Goal: Task Accomplishment & Management: Manage account settings

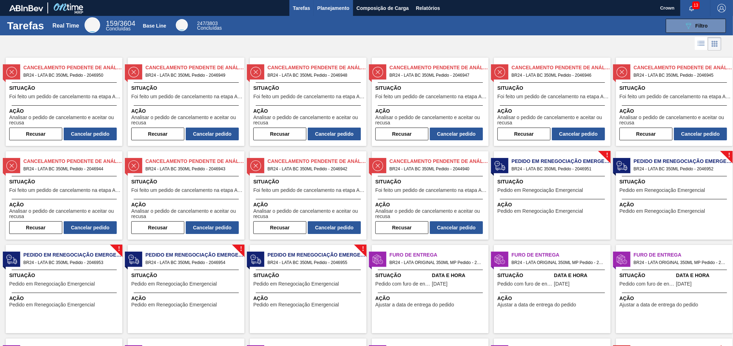
click at [327, 4] on span "Planejamento" at bounding box center [333, 8] width 32 height 8
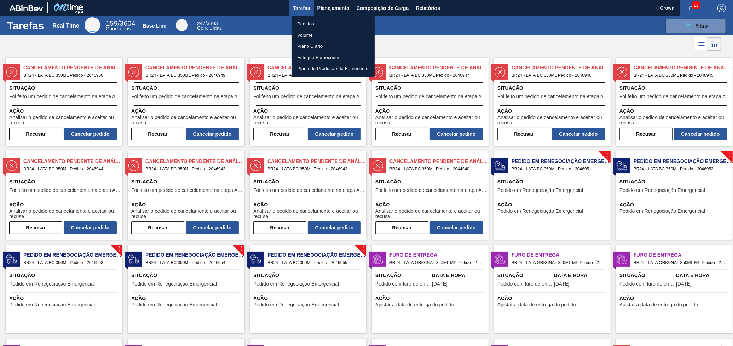
click at [327, 22] on li "Pedidos" at bounding box center [333, 23] width 83 height 11
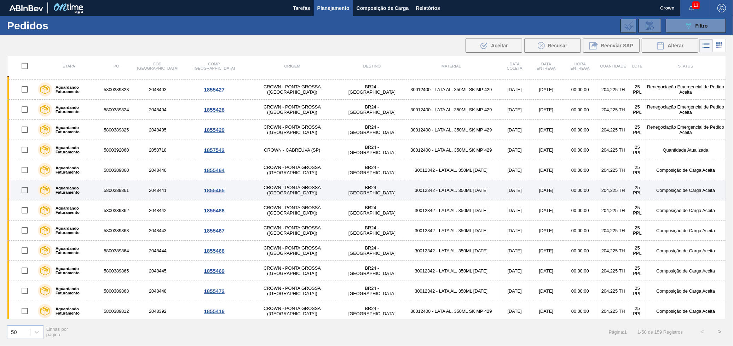
scroll to position [766, 0]
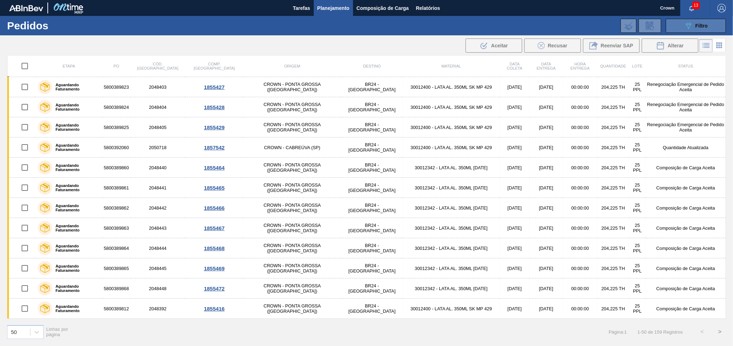
click at [679, 29] on button "089F7B8B-B2A5-4AFE-B5C0-19BA573D28AC Filtro" at bounding box center [696, 26] width 60 height 14
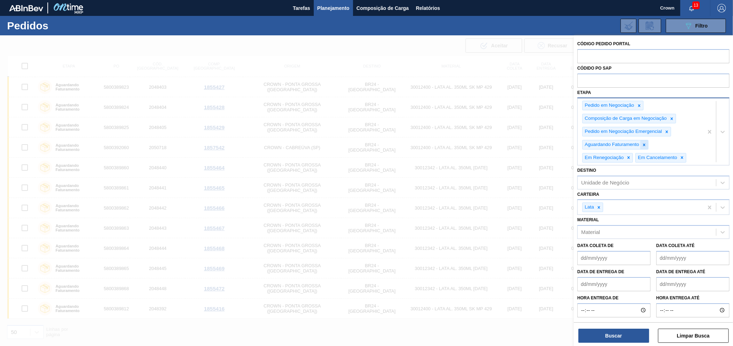
click at [646, 146] on icon at bounding box center [644, 145] width 5 height 5
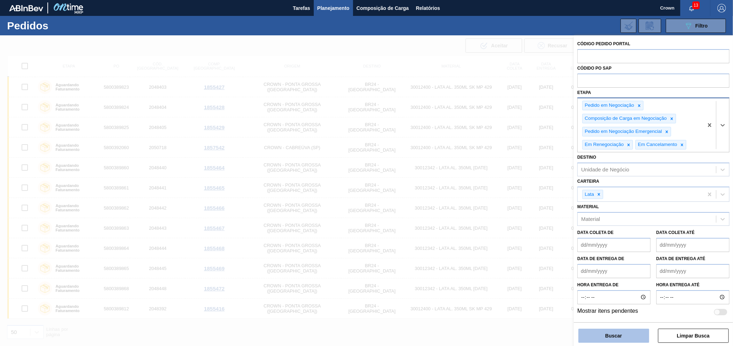
click at [637, 343] on button "Buscar" at bounding box center [613, 336] width 71 height 14
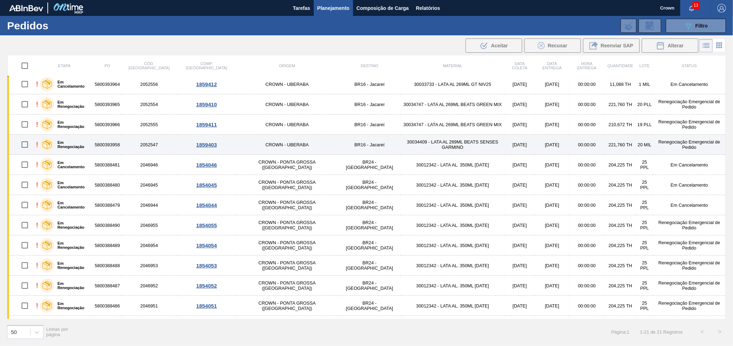
scroll to position [0, 0]
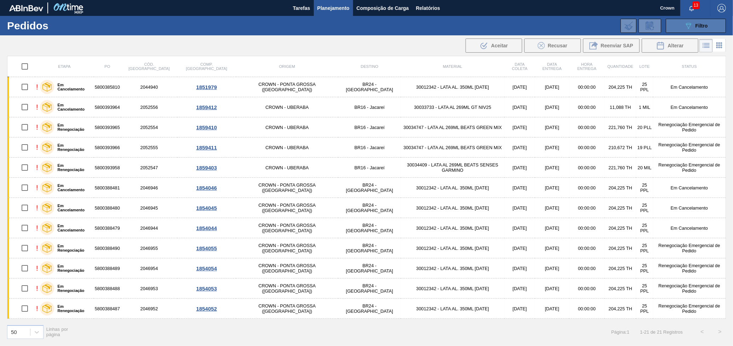
click at [681, 28] on button "089F7B8B-B2A5-4AFE-B5C0-19BA573D28AC Filtro" at bounding box center [696, 26] width 60 height 14
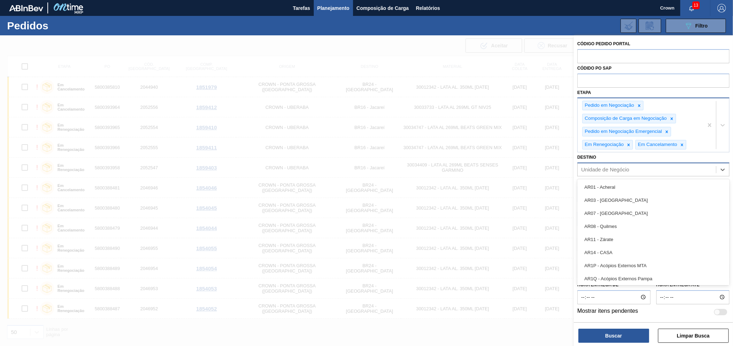
click at [631, 168] on div "Unidade de Negócio" at bounding box center [647, 170] width 138 height 10
type input "br24"
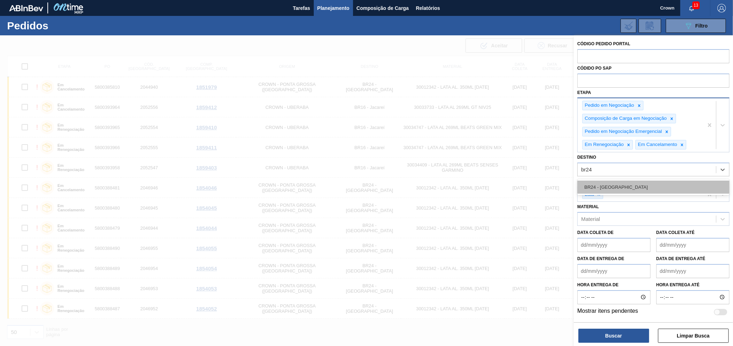
click at [637, 181] on div "BR24 - [GEOGRAPHIC_DATA]" at bounding box center [653, 187] width 152 height 13
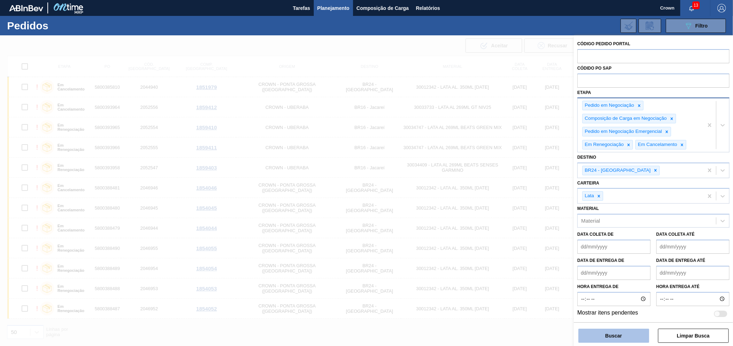
click at [638, 329] on button "Buscar" at bounding box center [613, 336] width 71 height 14
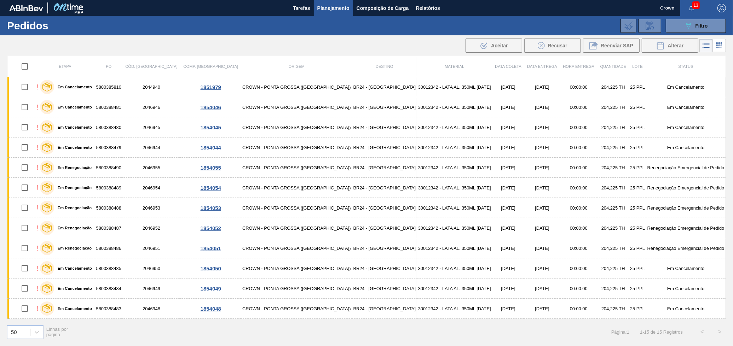
click at [169, 76] on th "Cód. [GEOGRAPHIC_DATA]" at bounding box center [151, 66] width 58 height 21
click at [634, 26] on button at bounding box center [629, 26] width 16 height 14
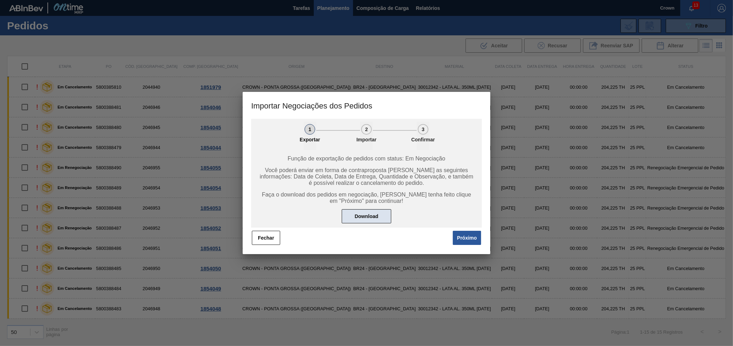
click at [367, 216] on button "Download" at bounding box center [367, 216] width 50 height 14
click at [254, 244] on button "Fechar" at bounding box center [266, 238] width 28 height 14
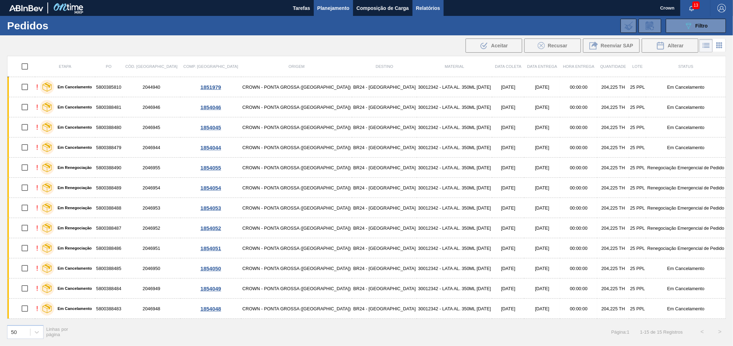
click at [423, 9] on span "Relatórios" at bounding box center [428, 8] width 24 height 8
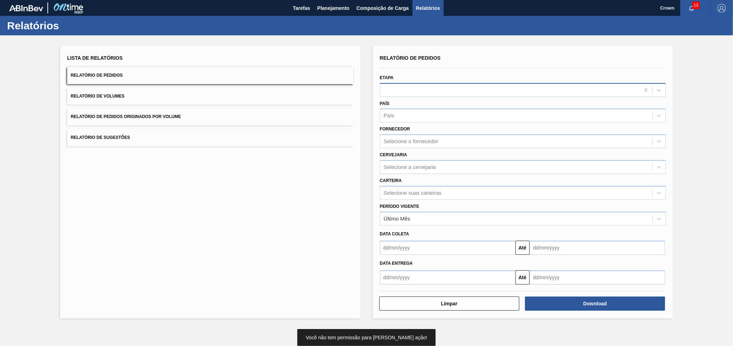
click at [416, 88] on div at bounding box center [510, 90] width 260 height 10
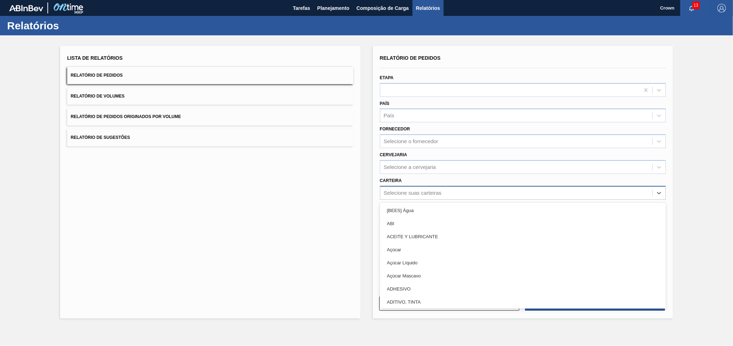
click at [465, 192] on div "Selecione suas carteiras" at bounding box center [516, 193] width 272 height 10
type input "lata"
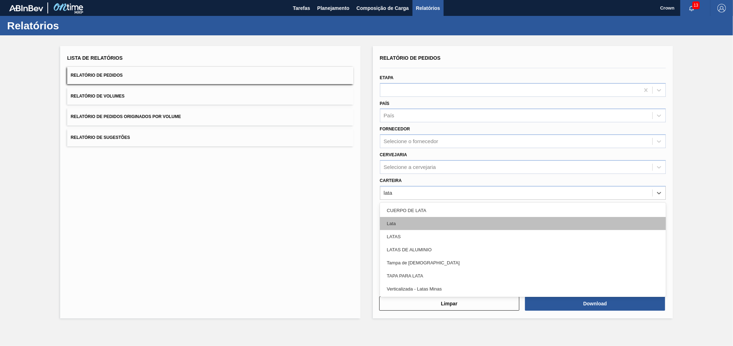
click at [444, 221] on div "Lata" at bounding box center [523, 223] width 286 height 13
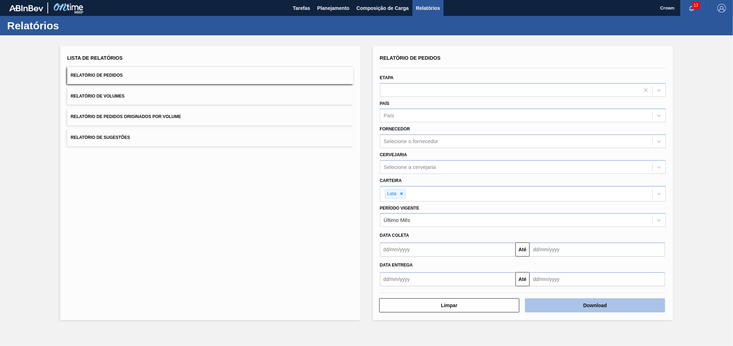
click at [613, 306] on button "Download" at bounding box center [595, 306] width 140 height 14
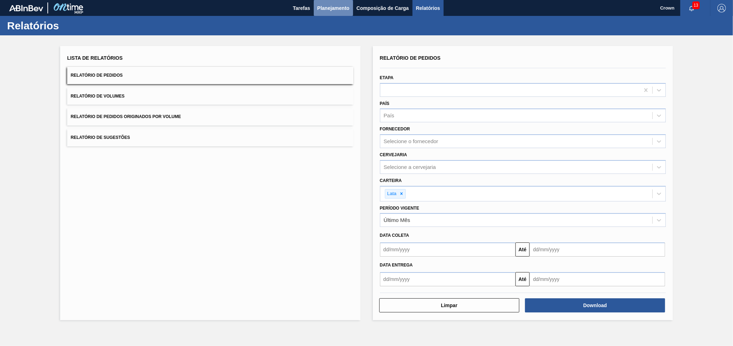
click at [331, 10] on span "Planejamento" at bounding box center [333, 8] width 32 height 8
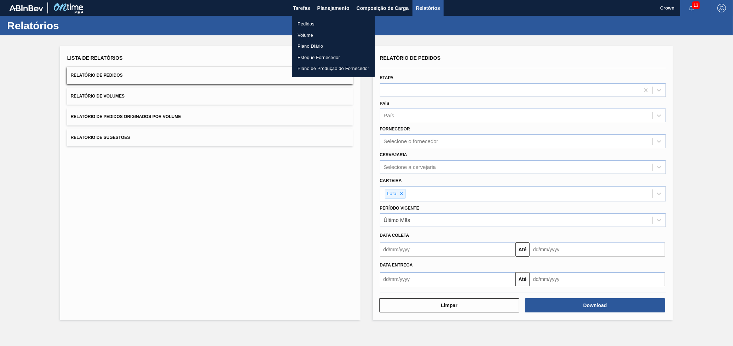
click at [310, 21] on li "Pedidos" at bounding box center [333, 23] width 83 height 11
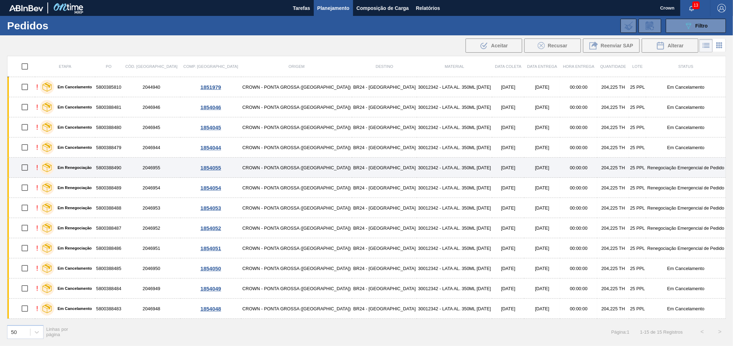
click at [425, 164] on td "30012342 - LATA AL. 350ML [DATE]" at bounding box center [454, 168] width 75 height 20
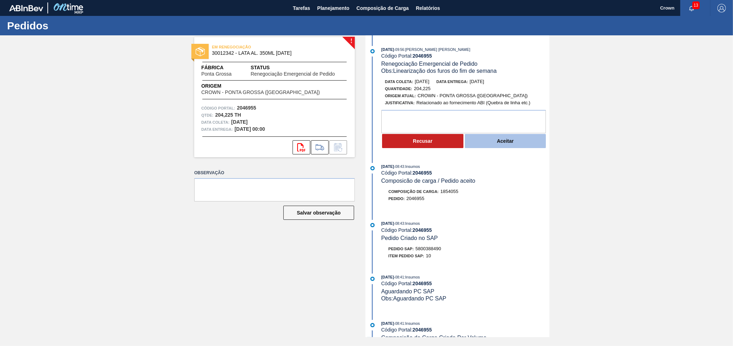
click at [517, 143] on button "Aceitar" at bounding box center [505, 141] width 81 height 14
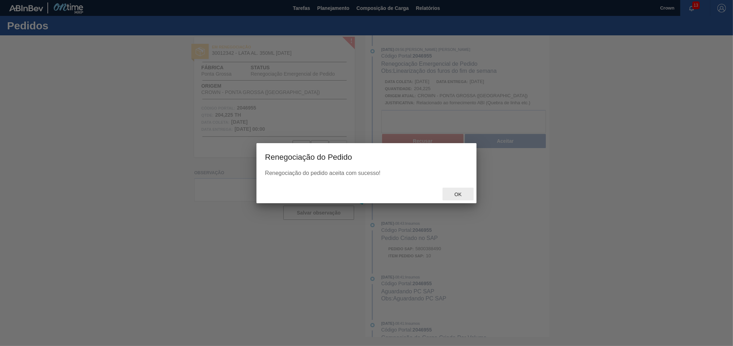
click at [458, 194] on span "Ok" at bounding box center [458, 195] width 18 height 6
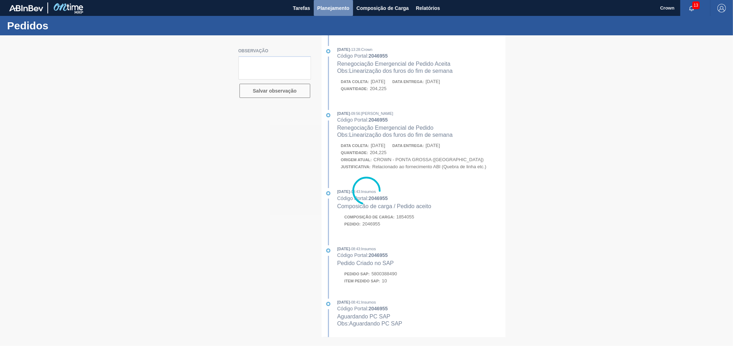
click at [328, 7] on span "Planejamento" at bounding box center [333, 8] width 32 height 8
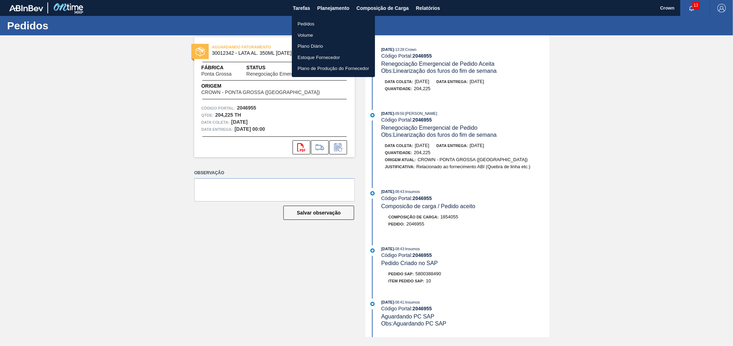
click at [319, 26] on li "Pedidos" at bounding box center [333, 23] width 83 height 11
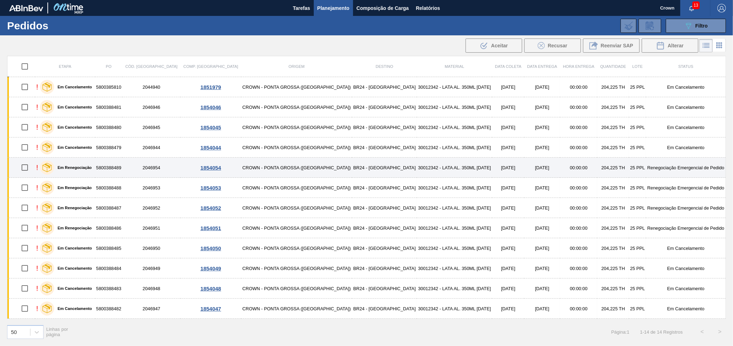
click at [437, 166] on td "30012342 - LATA AL. 350ML [DATE]" at bounding box center [454, 168] width 75 height 20
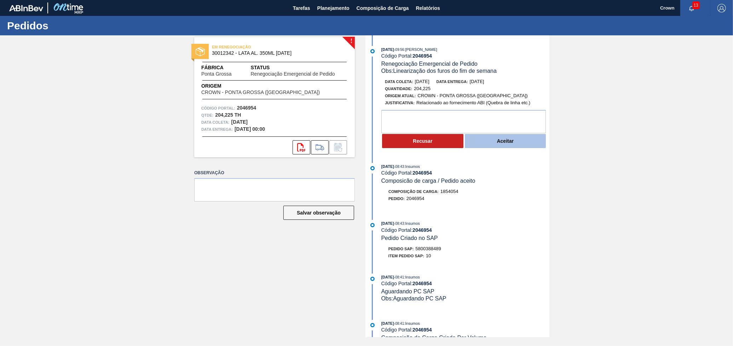
click at [506, 140] on button "Aceitar" at bounding box center [505, 141] width 81 height 14
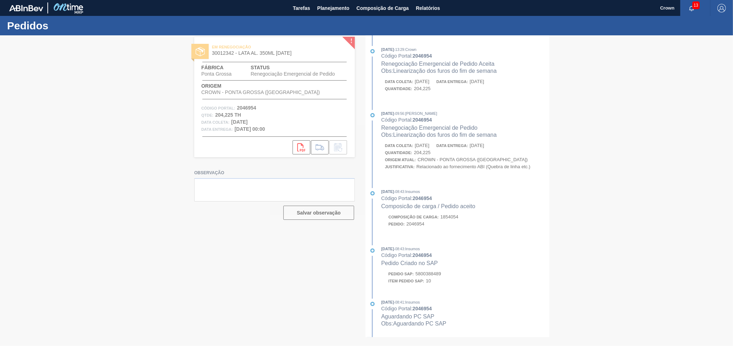
click at [463, 190] on div at bounding box center [366, 190] width 733 height 311
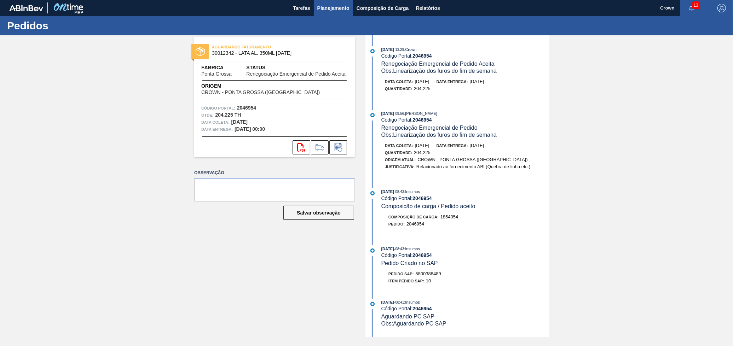
click at [333, 11] on span "Planejamento" at bounding box center [333, 8] width 32 height 8
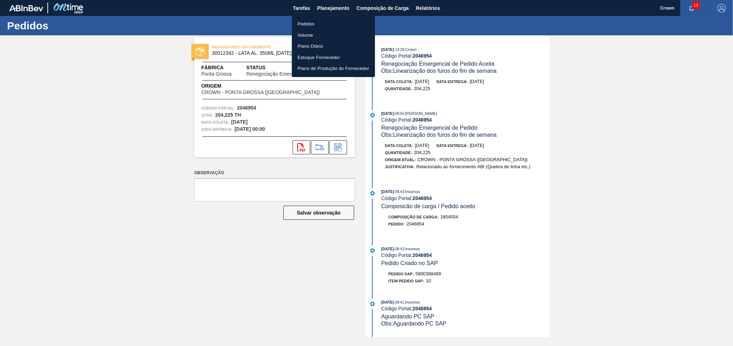
click at [336, 24] on li "Pedidos" at bounding box center [333, 23] width 83 height 11
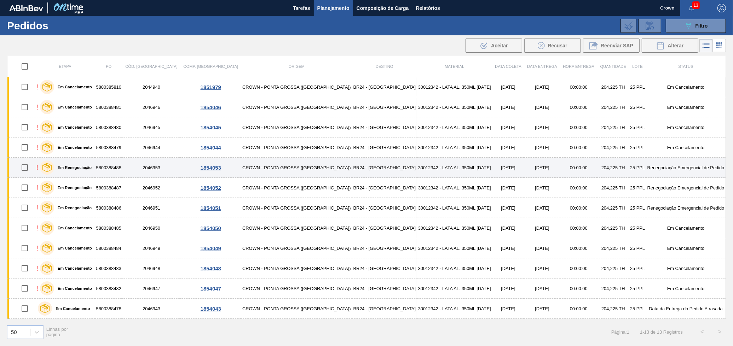
click at [597, 161] on td "204,225 TH" at bounding box center [613, 168] width 32 height 20
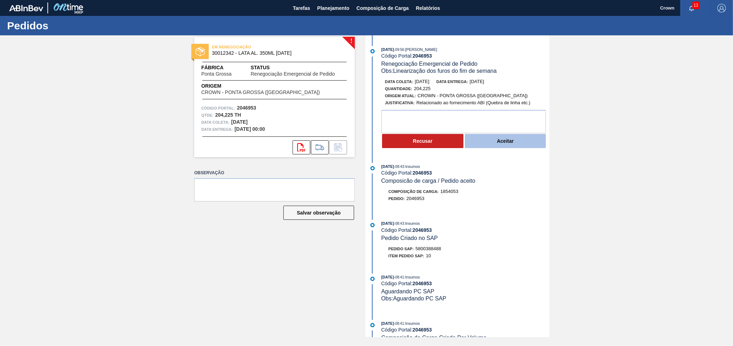
click at [479, 142] on button "Aceitar" at bounding box center [505, 141] width 81 height 14
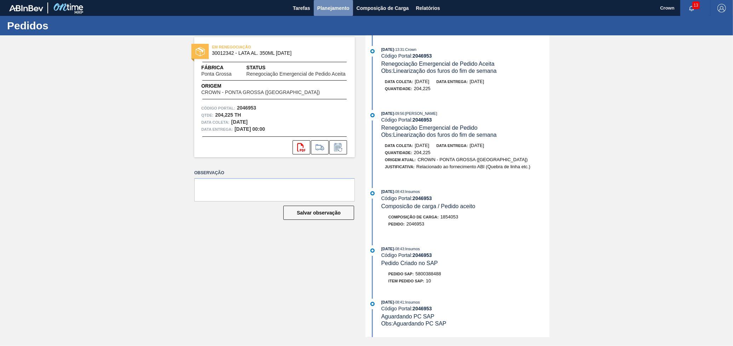
click at [325, 7] on span "Planejamento" at bounding box center [333, 8] width 32 height 8
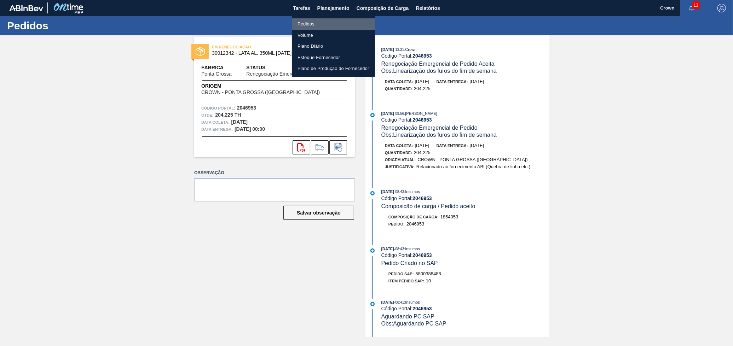
click at [311, 20] on li "Pedidos" at bounding box center [333, 23] width 83 height 11
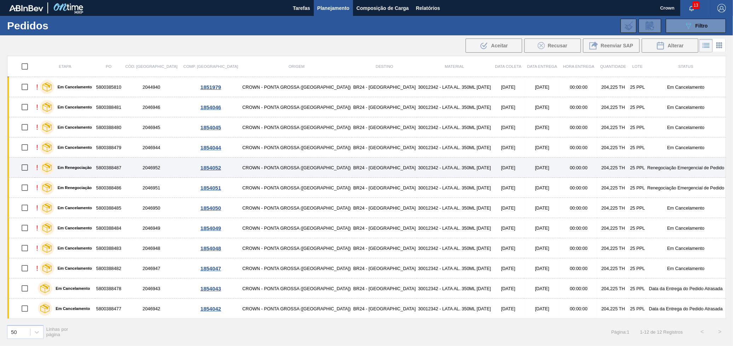
click at [446, 165] on td "30012342 - LATA AL. 350ML [DATE]" at bounding box center [454, 168] width 75 height 20
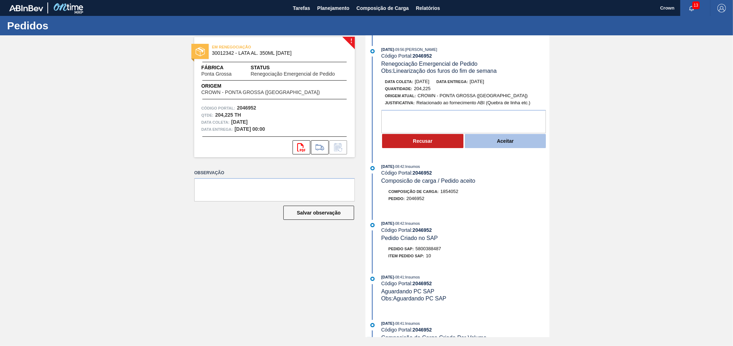
click at [496, 138] on button "Aceitar" at bounding box center [505, 141] width 81 height 14
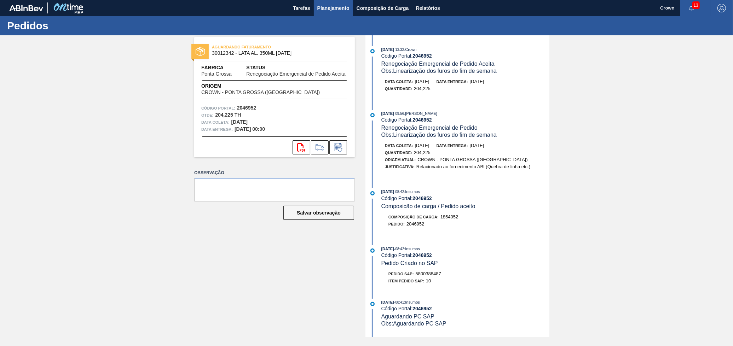
click at [342, 5] on span "Planejamento" at bounding box center [333, 8] width 32 height 8
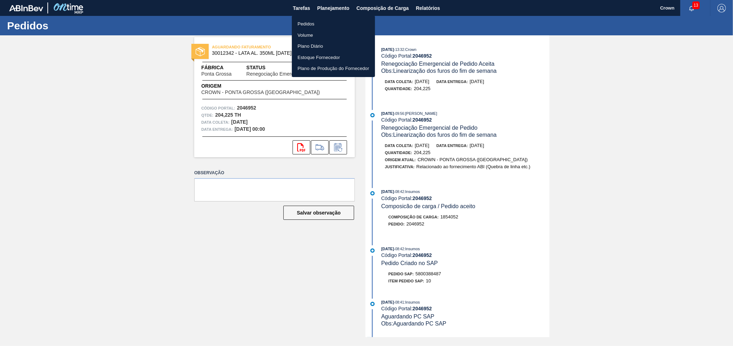
click at [332, 25] on li "Pedidos" at bounding box center [333, 23] width 83 height 11
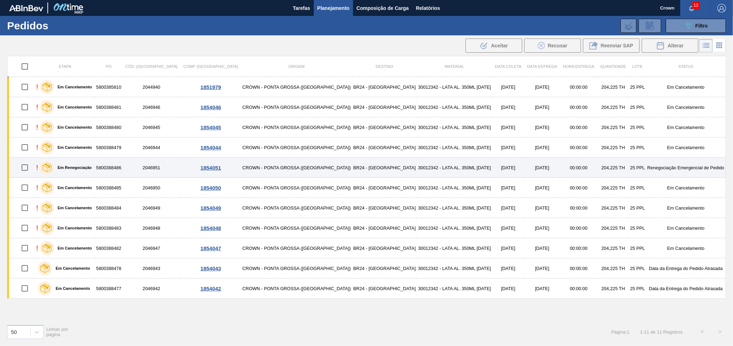
click at [524, 165] on td "[DATE]" at bounding box center [542, 168] width 36 height 20
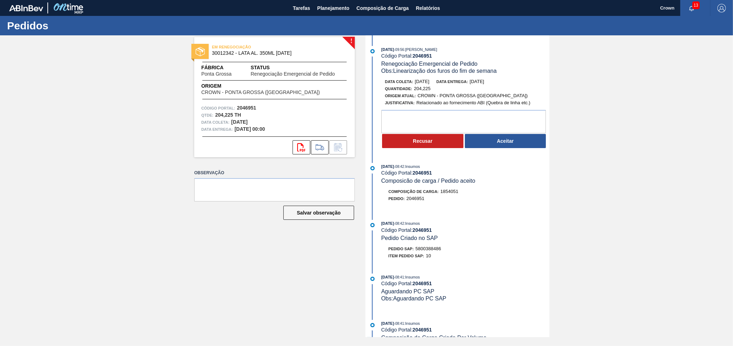
click at [505, 146] on button "Aceitar" at bounding box center [505, 141] width 81 height 14
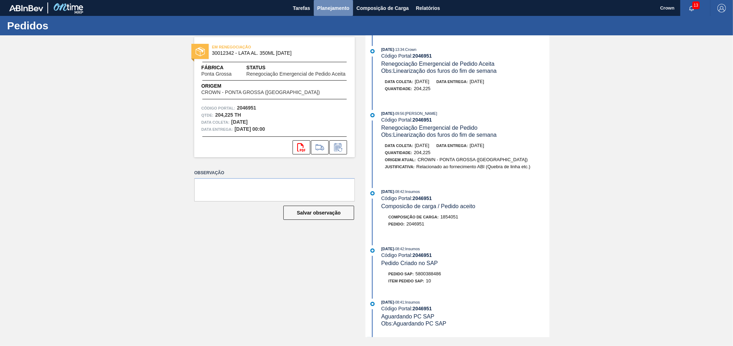
click at [336, 11] on span "Planejamento" at bounding box center [333, 8] width 32 height 8
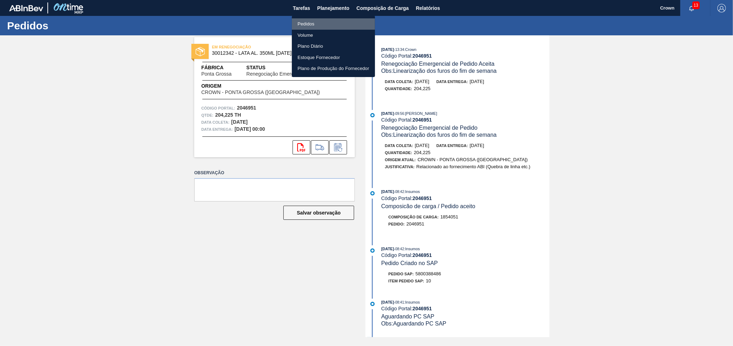
click at [313, 24] on li "Pedidos" at bounding box center [333, 23] width 83 height 11
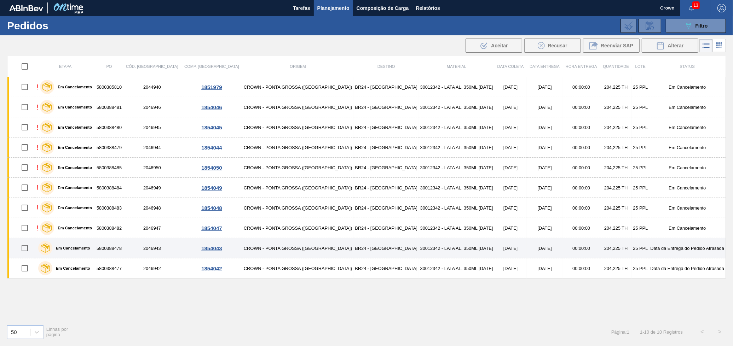
click at [443, 247] on td "30012342 - LATA AL. 350ML [DATE]" at bounding box center [457, 248] width 76 height 20
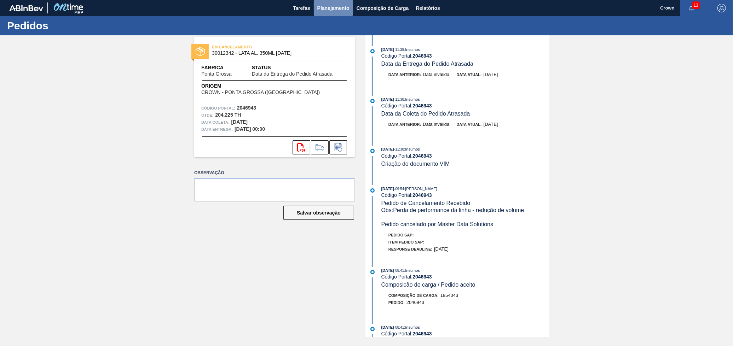
click at [341, 15] on button "Planejamento" at bounding box center [333, 8] width 39 height 16
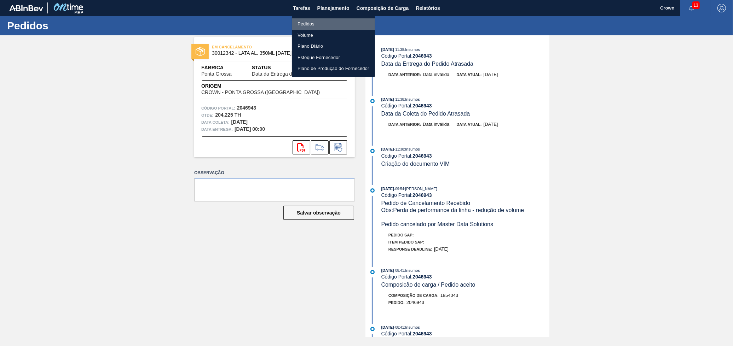
click at [311, 22] on li "Pedidos" at bounding box center [333, 23] width 83 height 11
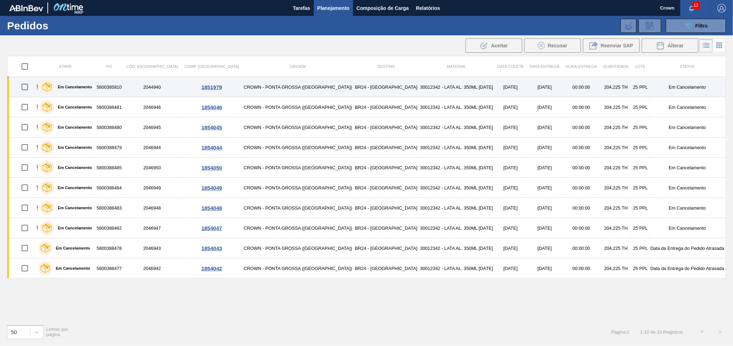
click at [494, 91] on td "[DATE]" at bounding box center [510, 87] width 32 height 20
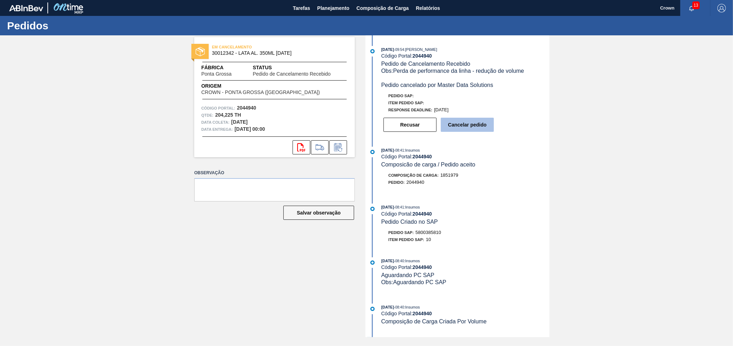
click at [485, 123] on button "Cancelar pedido" at bounding box center [467, 125] width 53 height 14
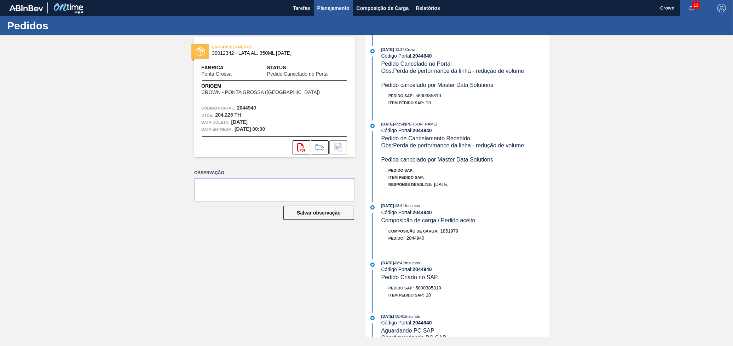
click at [347, 7] on span "Planejamento" at bounding box center [333, 8] width 32 height 8
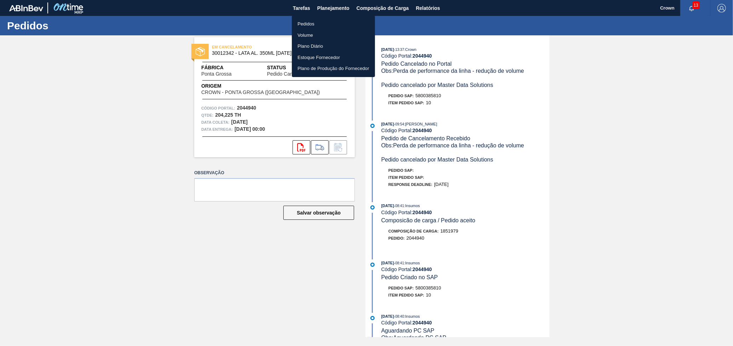
click at [321, 23] on li "Pedidos" at bounding box center [333, 23] width 83 height 11
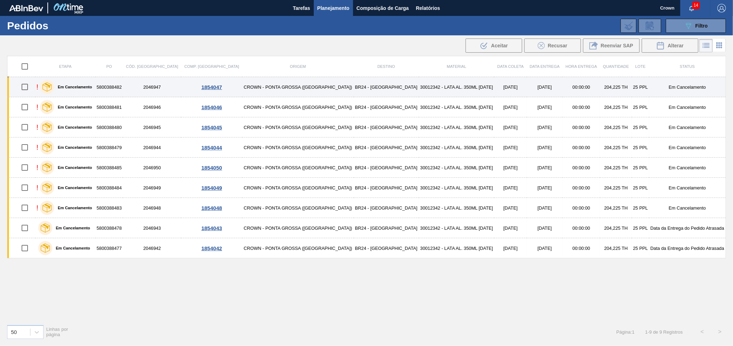
click at [438, 84] on td "30012342 - LATA AL. 350ML [DATE]" at bounding box center [457, 87] width 76 height 20
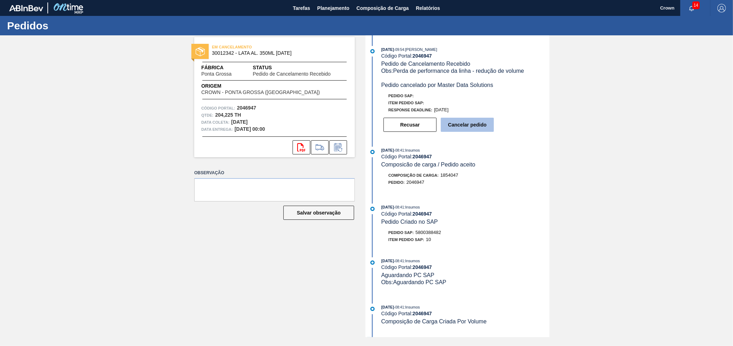
click at [452, 121] on button "Cancelar pedido" at bounding box center [467, 125] width 53 height 14
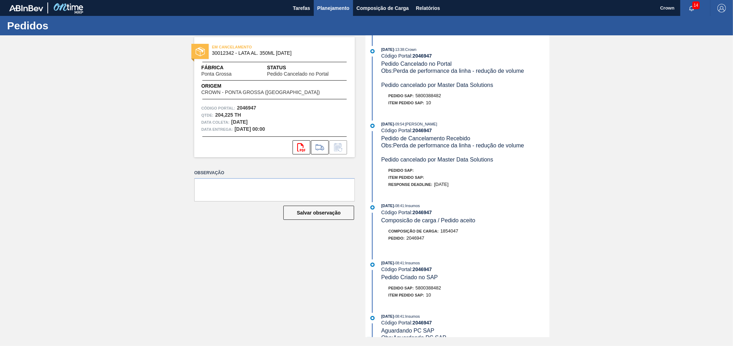
click at [321, 7] on span "Planejamento" at bounding box center [333, 8] width 32 height 8
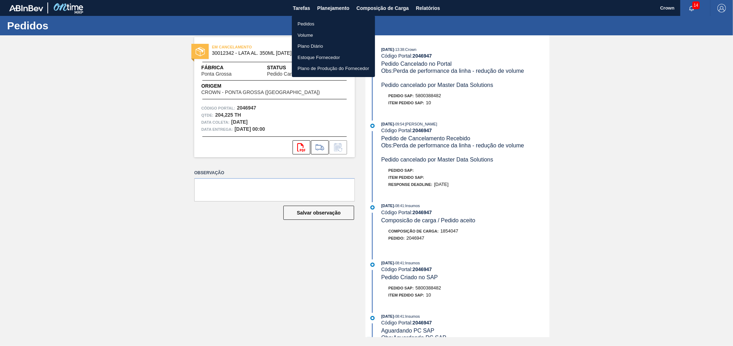
click at [329, 25] on li "Pedidos" at bounding box center [333, 23] width 83 height 11
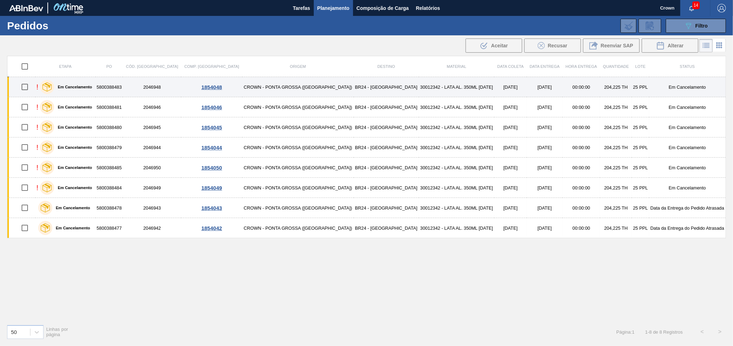
click at [430, 92] on td "30012342 - LATA AL. 350ML [DATE]" at bounding box center [457, 87] width 76 height 20
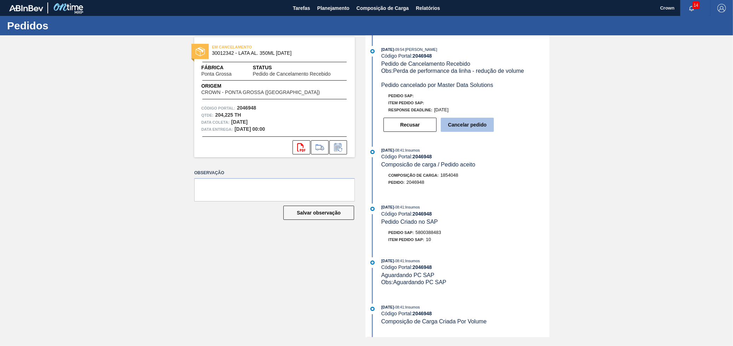
click at [473, 121] on button "Cancelar pedido" at bounding box center [467, 125] width 53 height 14
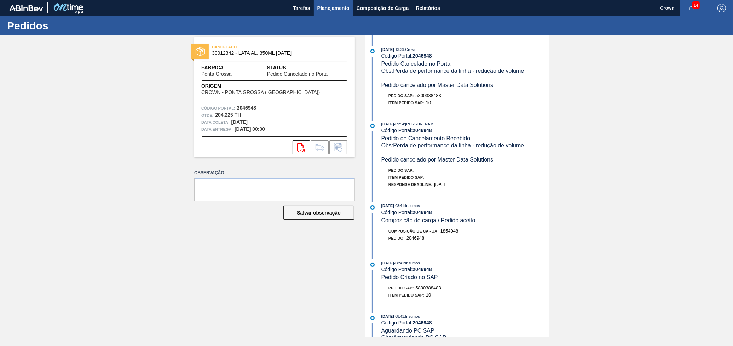
click at [328, 5] on span "Planejamento" at bounding box center [333, 8] width 32 height 8
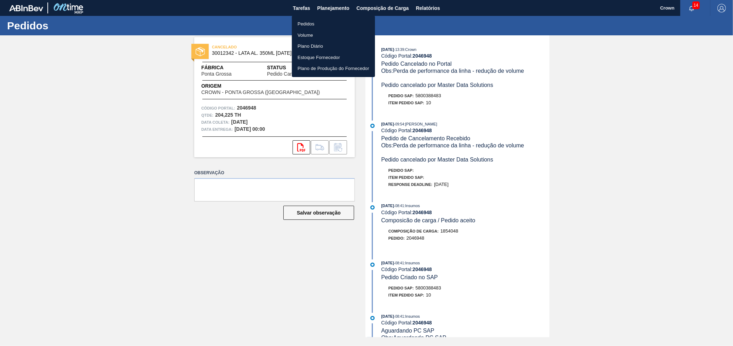
click at [327, 22] on li "Pedidos" at bounding box center [333, 23] width 83 height 11
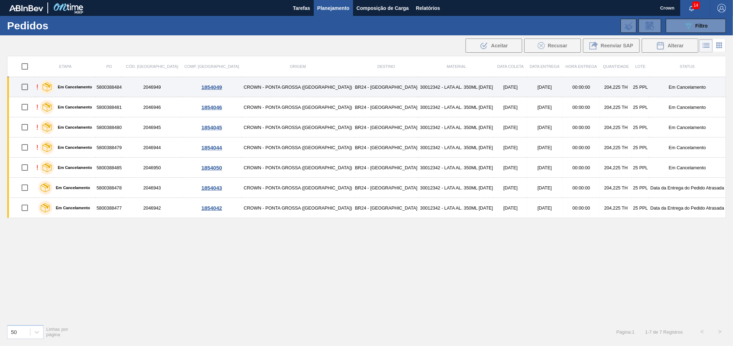
click at [494, 82] on td "[DATE]" at bounding box center [510, 87] width 32 height 20
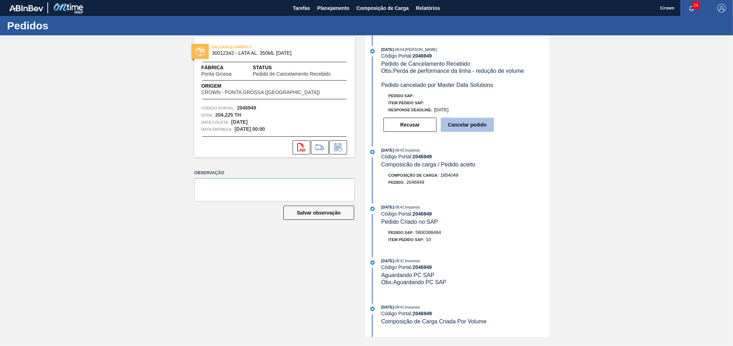
click at [473, 131] on button "Cancelar pedido" at bounding box center [467, 125] width 53 height 14
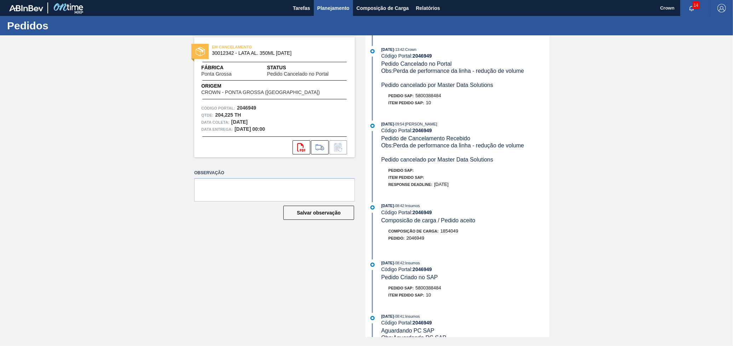
click at [341, 1] on button "Planejamento" at bounding box center [333, 8] width 39 height 16
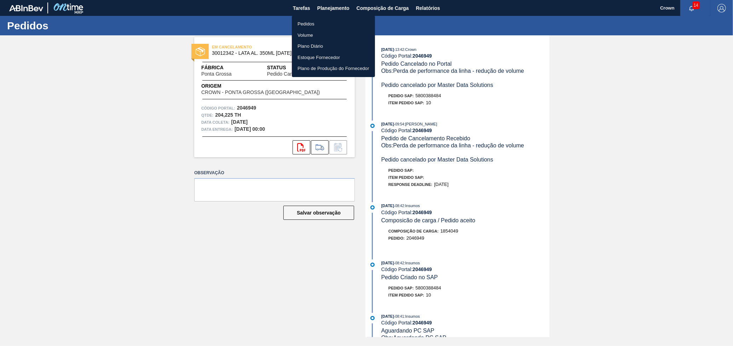
click at [333, 23] on li "Pedidos" at bounding box center [333, 23] width 83 height 11
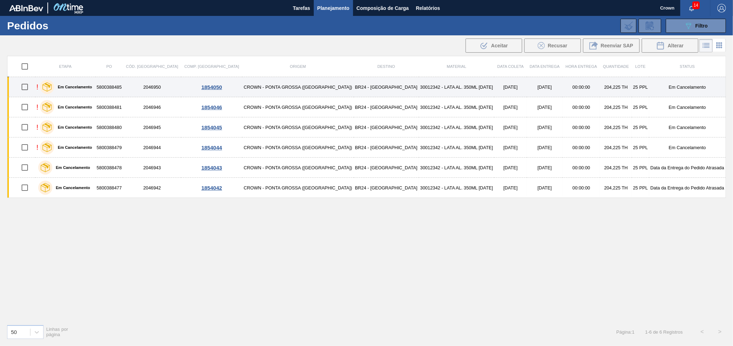
click at [494, 84] on td "[DATE]" at bounding box center [510, 87] width 32 height 20
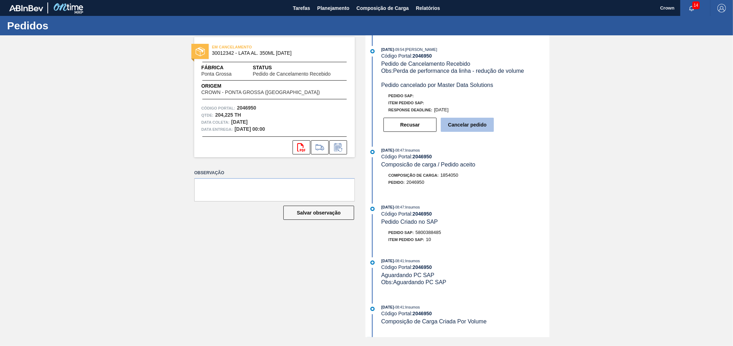
click at [464, 131] on button "Cancelar pedido" at bounding box center [467, 125] width 53 height 14
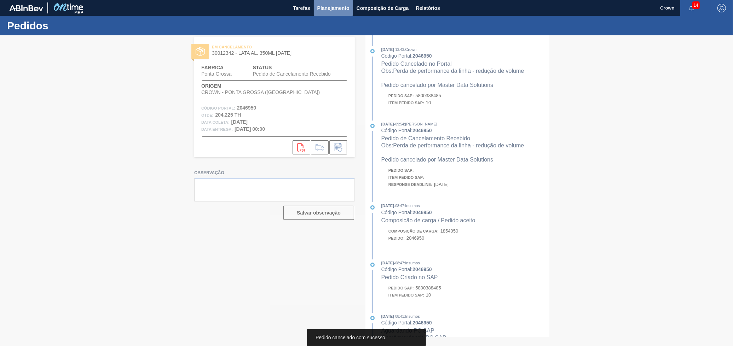
click at [323, 5] on span "Planejamento" at bounding box center [333, 8] width 32 height 8
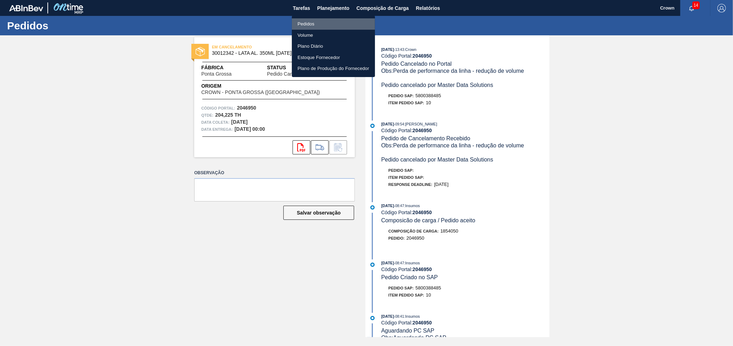
click at [309, 23] on li "Pedidos" at bounding box center [333, 23] width 83 height 11
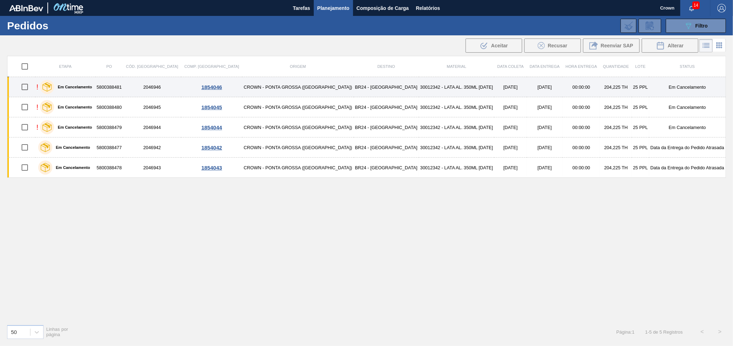
click at [419, 91] on td "30012342 - LATA AL. 350ML [DATE]" at bounding box center [457, 87] width 76 height 20
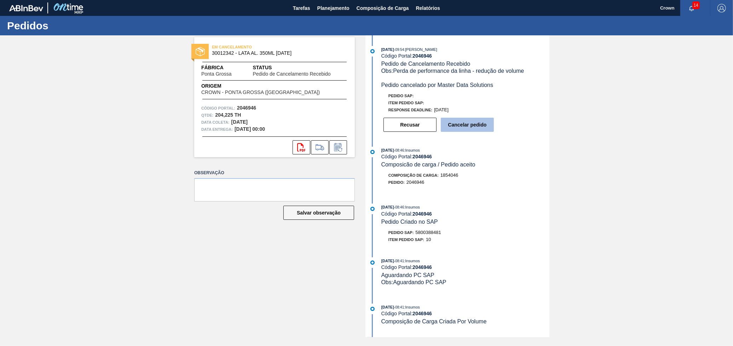
click at [460, 125] on button "Cancelar pedido" at bounding box center [467, 125] width 53 height 14
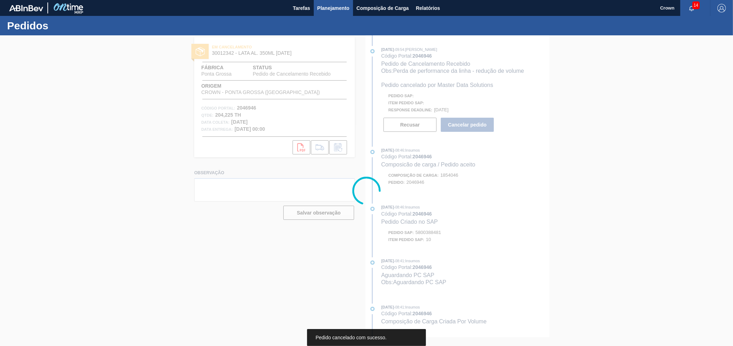
click at [349, 10] on span "Planejamento" at bounding box center [333, 8] width 32 height 8
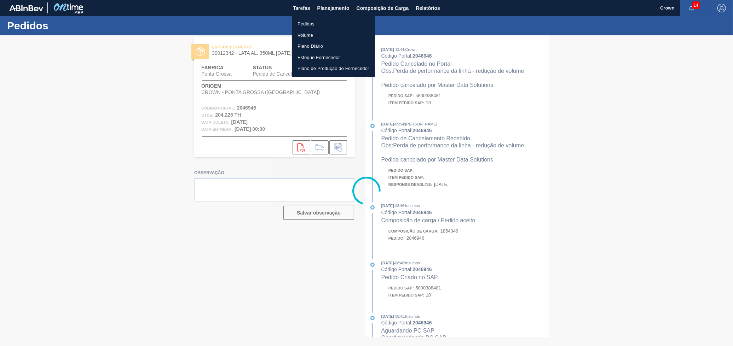
click at [340, 28] on li "Pedidos" at bounding box center [333, 23] width 83 height 11
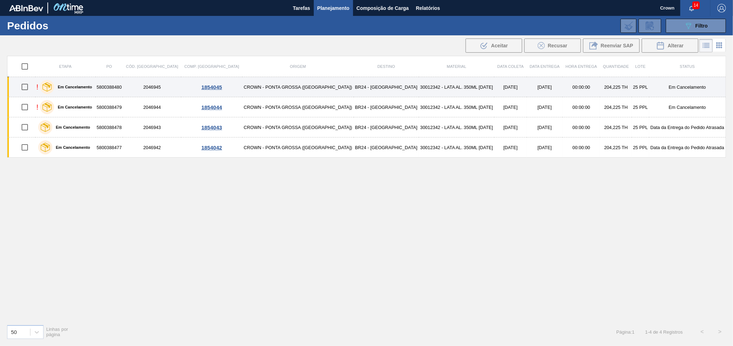
click at [285, 88] on td "CROWN - PONTA GROSSA ([GEOGRAPHIC_DATA])" at bounding box center [297, 87] width 111 height 20
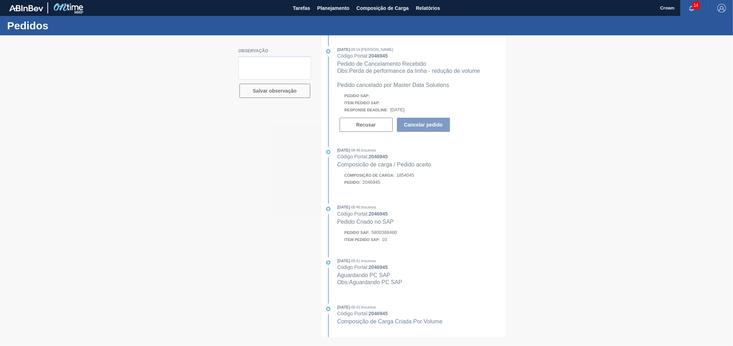
click at [387, 346] on div at bounding box center [366, 190] width 733 height 311
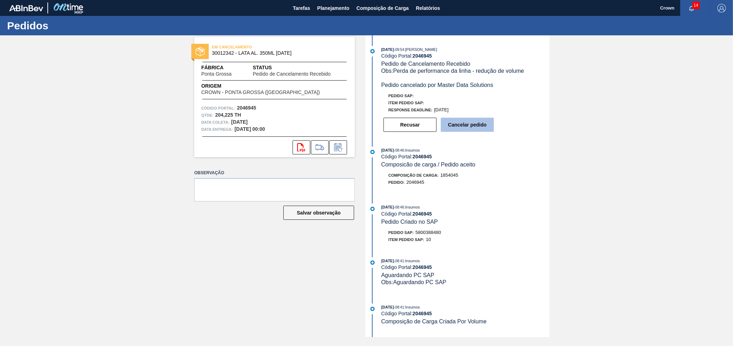
click at [449, 128] on button "Cancelar pedido" at bounding box center [467, 125] width 53 height 14
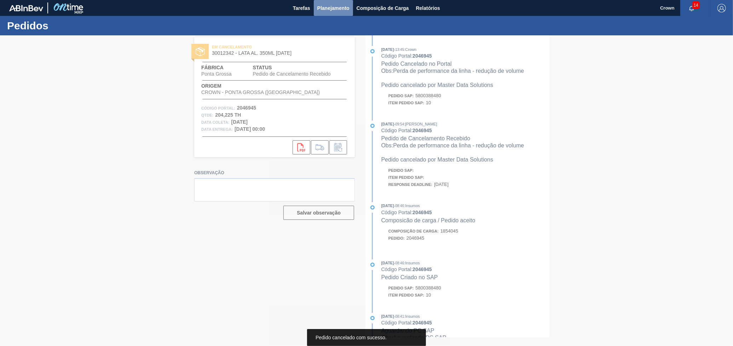
click at [340, 11] on span "Planejamento" at bounding box center [333, 8] width 32 height 8
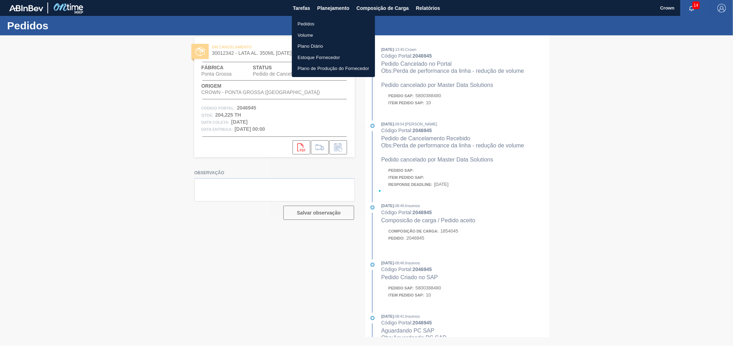
click at [327, 18] on li "Pedidos" at bounding box center [333, 23] width 83 height 11
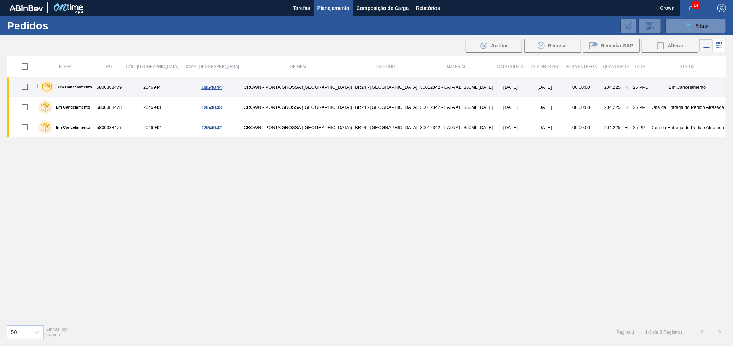
click at [419, 85] on td "30012342 - LATA AL. 350ML [DATE]" at bounding box center [457, 87] width 76 height 20
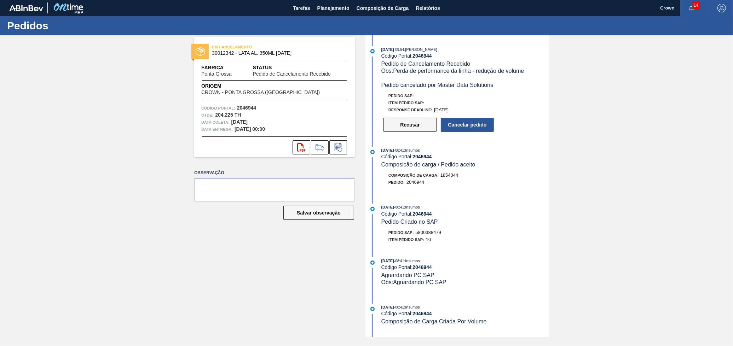
click at [405, 121] on button "Recusar" at bounding box center [409, 125] width 53 height 14
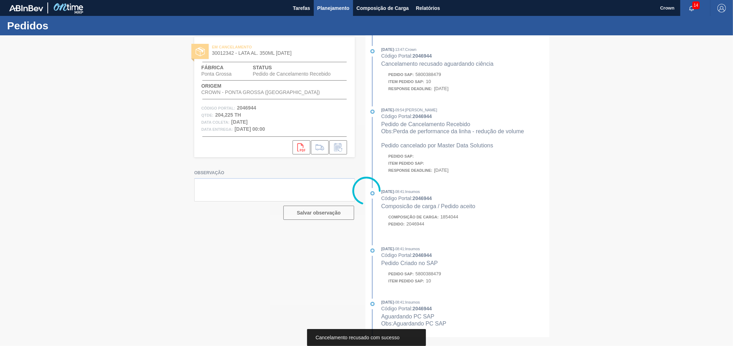
click at [322, 14] on button "Planejamento" at bounding box center [333, 8] width 39 height 16
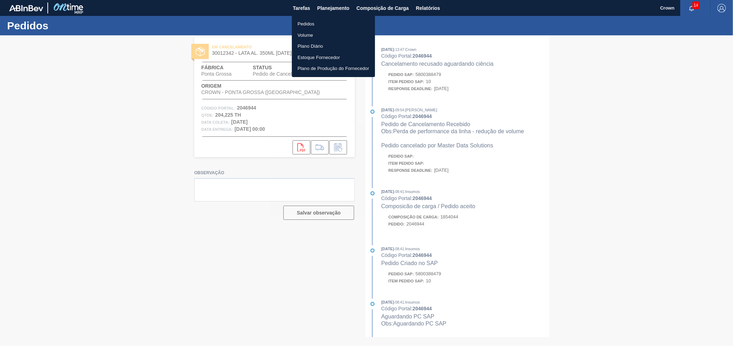
click at [317, 20] on li "Pedidos" at bounding box center [333, 23] width 83 height 11
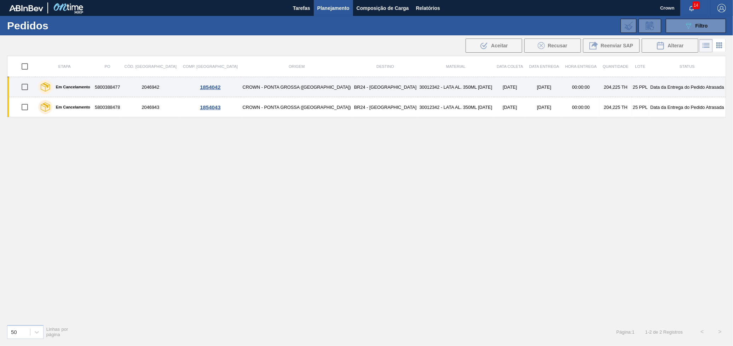
click at [425, 88] on td "30012342 - LATA AL. 350ML [DATE]" at bounding box center [456, 87] width 76 height 20
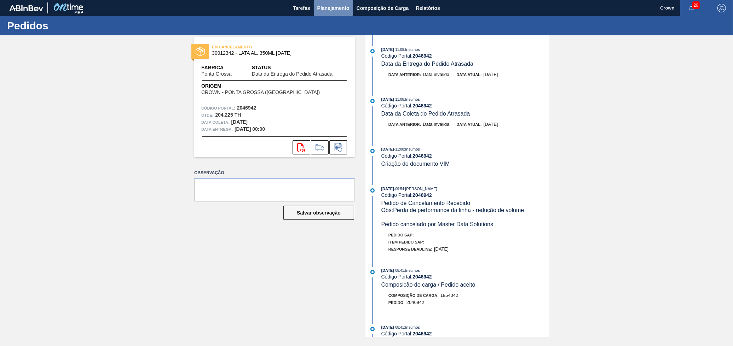
click at [346, 9] on span "Planejamento" at bounding box center [333, 8] width 32 height 8
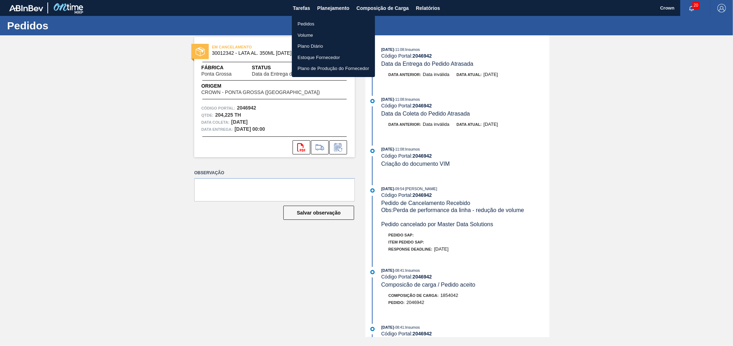
click at [334, 19] on li "Pedidos" at bounding box center [333, 23] width 83 height 11
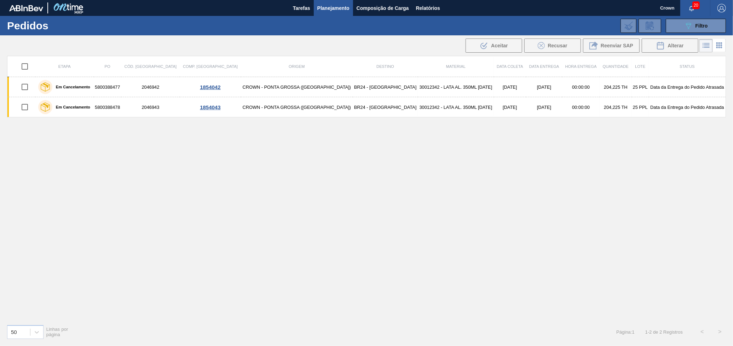
click at [32, 67] on input "checkbox" at bounding box center [24, 66] width 15 height 15
checkbox input "true"
click at [28, 64] on input "checkbox" at bounding box center [24, 66] width 15 height 15
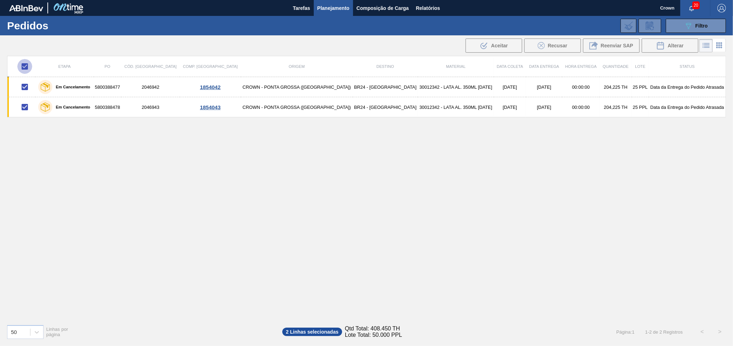
checkbox input "false"
click at [28, 64] on input "checkbox" at bounding box center [24, 66] width 15 height 15
checkbox input "true"
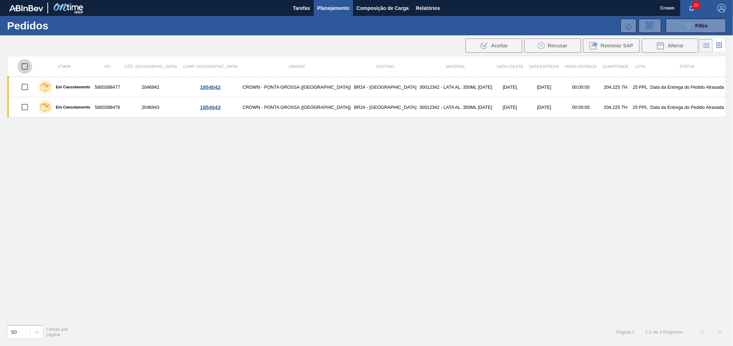
checkbox input "true"
click at [29, 65] on input "checkbox" at bounding box center [24, 66] width 15 height 15
checkbox input "false"
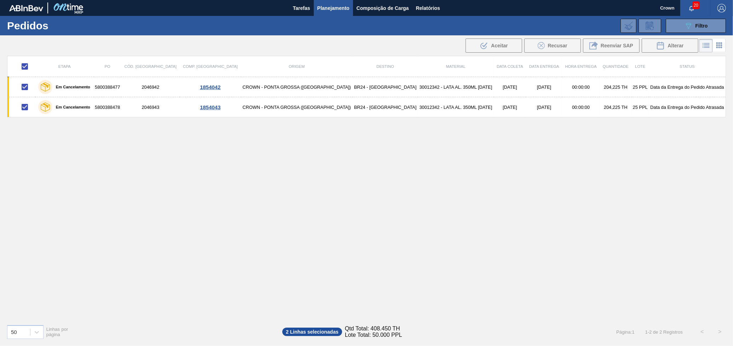
checkbox input "false"
click at [331, 4] on span "Planejamento" at bounding box center [333, 8] width 32 height 8
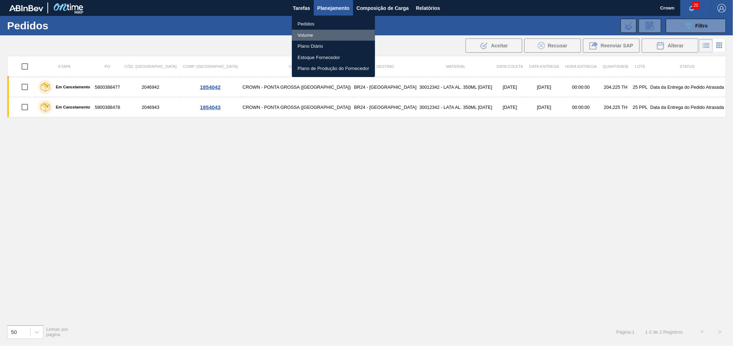
click at [323, 35] on li "Volume" at bounding box center [333, 35] width 83 height 11
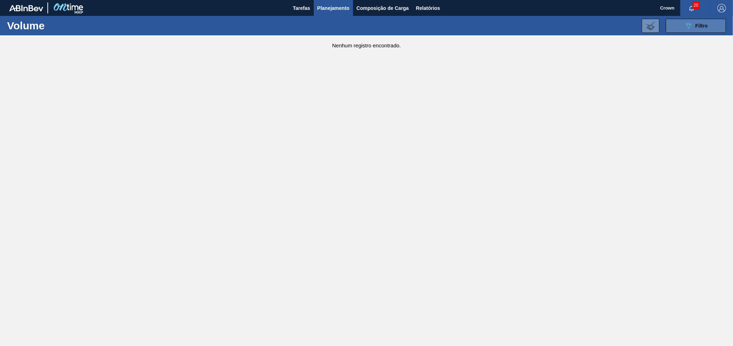
click at [680, 25] on button "089F7B8B-B2A5-4AFE-B5C0-19BA573D28AC Filtro" at bounding box center [696, 26] width 60 height 14
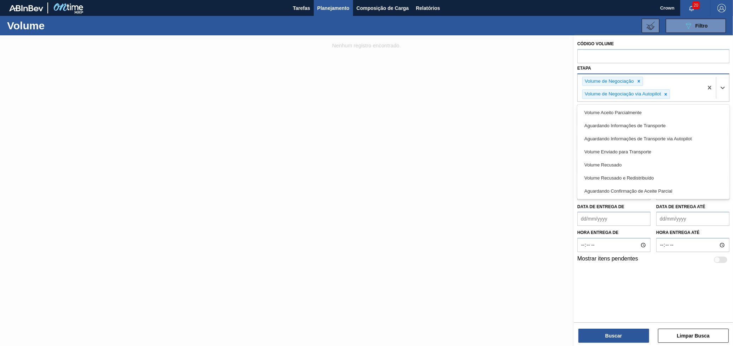
click at [686, 97] on div "Volume de Negociação Volume de Negociação via Autopilot" at bounding box center [641, 88] width 126 height 28
click at [464, 291] on div at bounding box center [366, 208] width 733 height 346
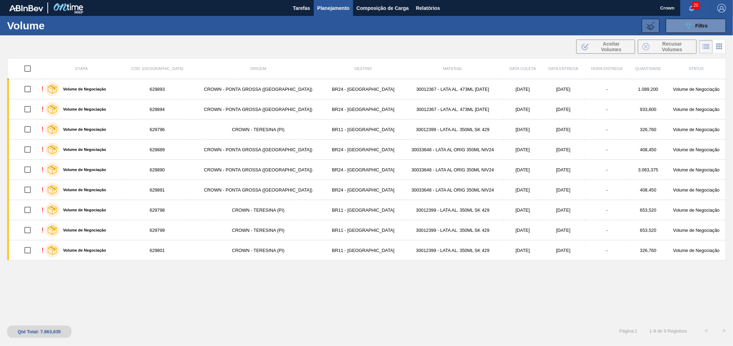
click at [649, 24] on icon at bounding box center [650, 26] width 8 height 8
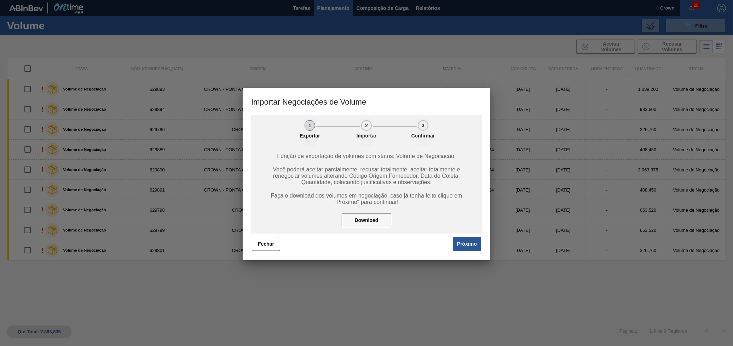
click at [251, 237] on div "[PERSON_NAME]" at bounding box center [366, 244] width 231 height 16
click at [259, 239] on button "Fechar" at bounding box center [266, 244] width 28 height 14
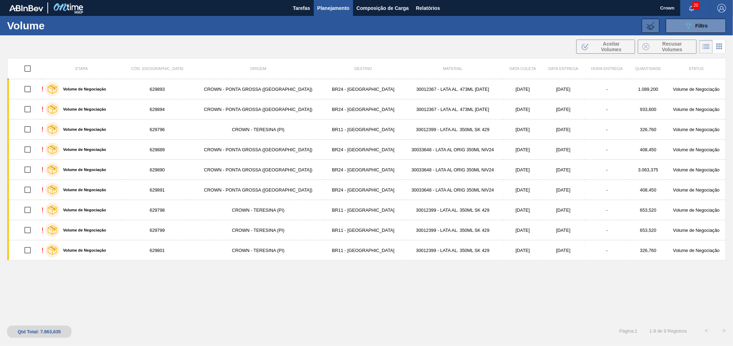
click at [646, 24] on button at bounding box center [651, 26] width 18 height 14
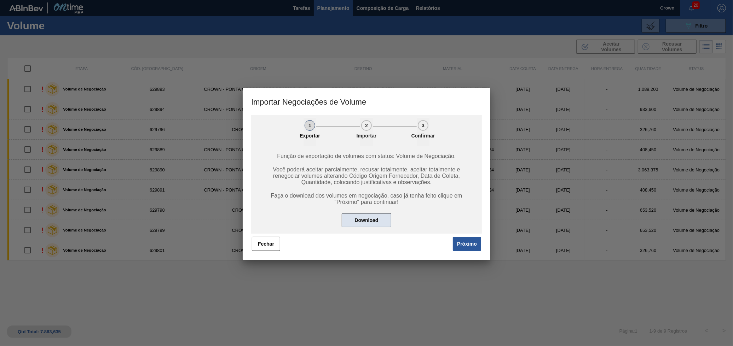
click at [361, 223] on button "Download" at bounding box center [367, 220] width 50 height 14
click at [393, 301] on div at bounding box center [366, 173] width 733 height 346
click at [469, 246] on button "Próximo" at bounding box center [467, 244] width 28 height 14
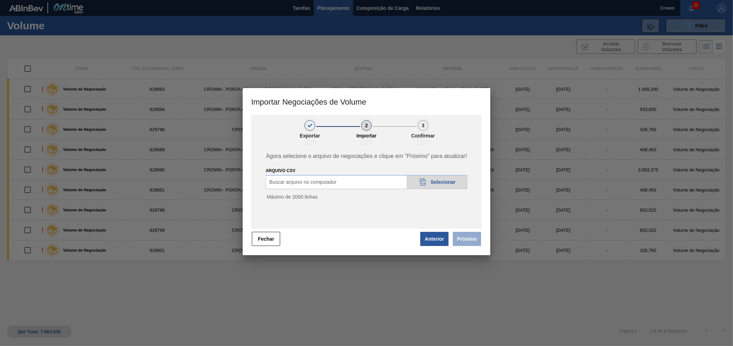
click at [432, 181] on span "Selecionar" at bounding box center [443, 182] width 25 height 6
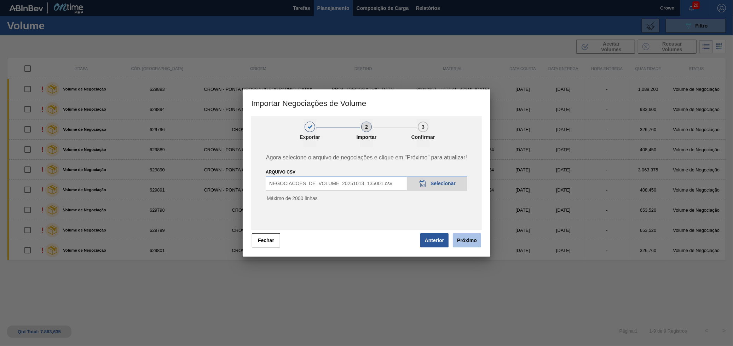
click at [463, 241] on button "Próximo" at bounding box center [467, 240] width 28 height 14
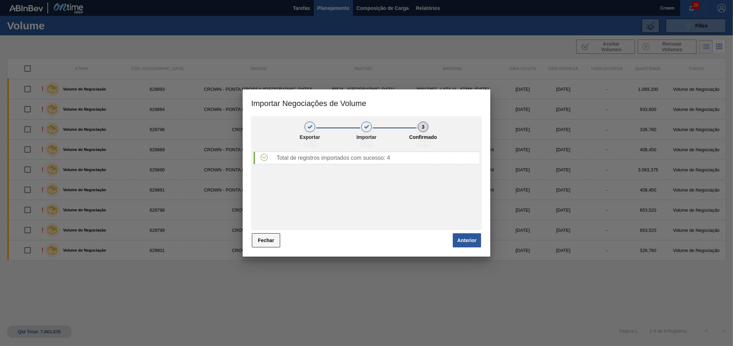
click at [265, 241] on button "Fechar" at bounding box center [266, 240] width 28 height 14
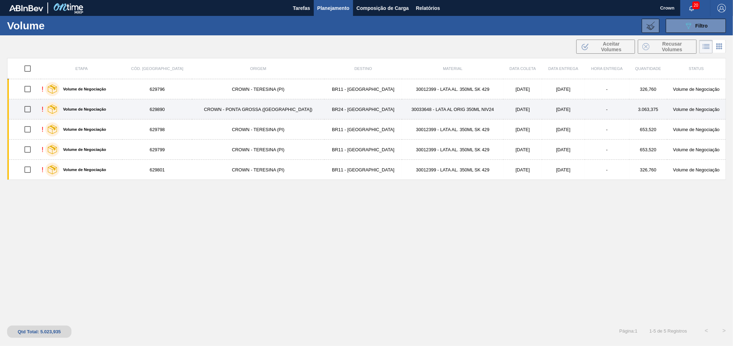
click at [402, 113] on td "30033648 - LATA AL ORIG 350ML NIV24" at bounding box center [453, 109] width 102 height 20
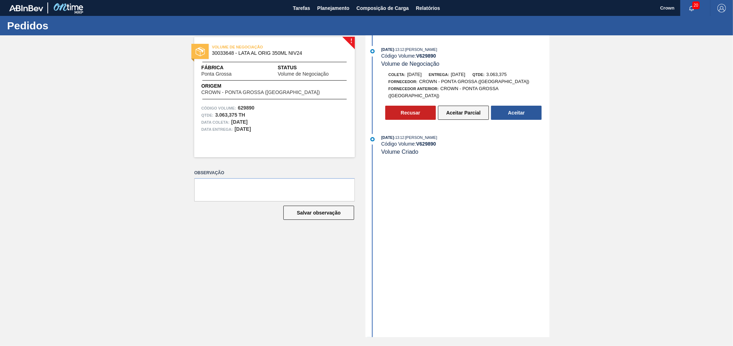
click at [467, 108] on button "Aceitar Parcial" at bounding box center [463, 113] width 51 height 14
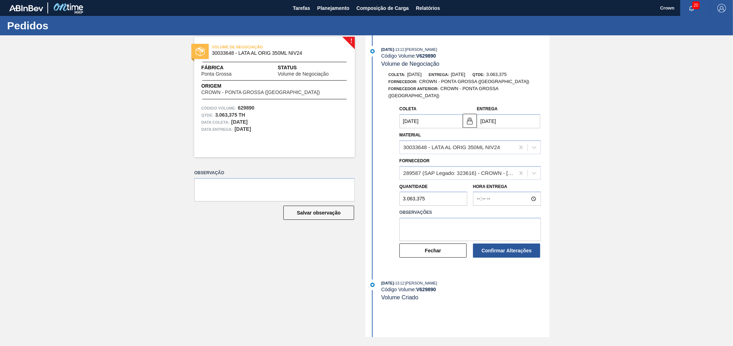
click at [489, 116] on input "[DATE]" at bounding box center [508, 121] width 63 height 14
drag, startPoint x: 519, startPoint y: 202, endPoint x: 502, endPoint y: 180, distance: 27.7
click at [518, 202] on div "29" at bounding box center [520, 207] width 10 height 10
type input "[DATE]"
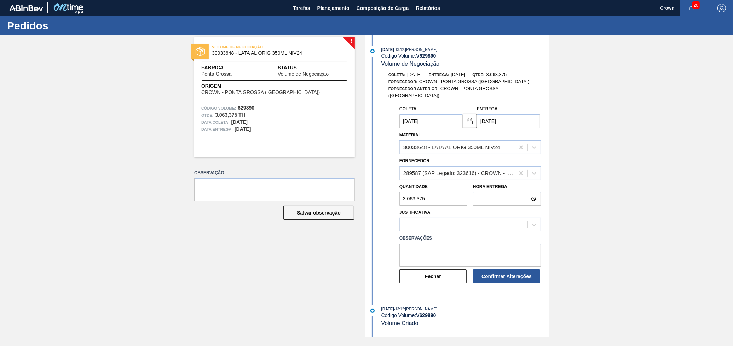
click at [492, 115] on input "[DATE]" at bounding box center [508, 121] width 63 height 14
click at [506, 202] on div "28" at bounding box center [508, 207] width 10 height 10
type input "[DATE]"
click at [443, 220] on div at bounding box center [464, 225] width 128 height 10
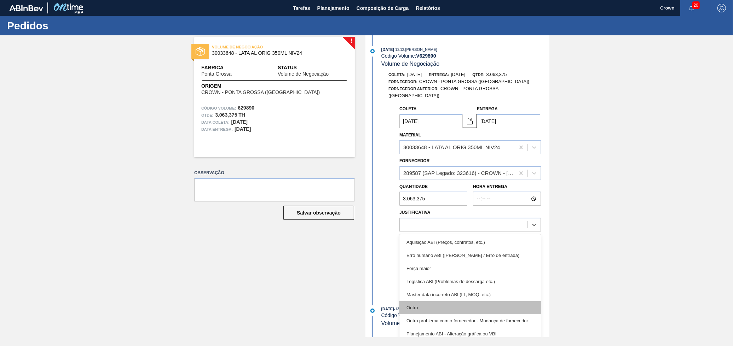
click at [429, 302] on div "Outro" at bounding box center [470, 307] width 142 height 13
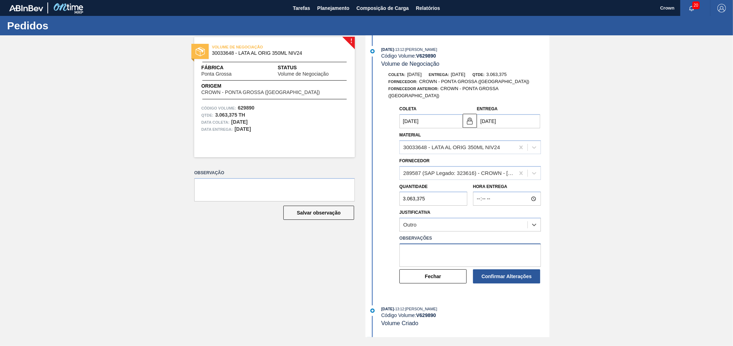
click at [414, 252] on textarea at bounding box center [470, 255] width 142 height 23
type textarea "C"
click at [474, 248] on textarea "Capacidade de carregamento excedida" at bounding box center [470, 255] width 142 height 23
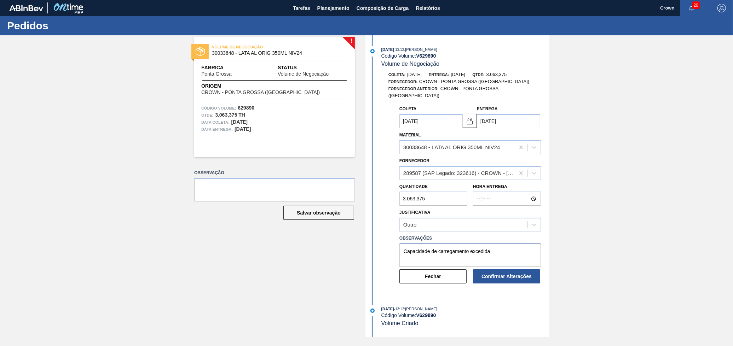
click at [497, 247] on textarea "Capacidade de carregamento excedida" at bounding box center [470, 255] width 142 height 23
type textarea "Capacidade de carregamento excedida"
click at [488, 270] on button "Confirmar Alterações" at bounding box center [506, 277] width 67 height 14
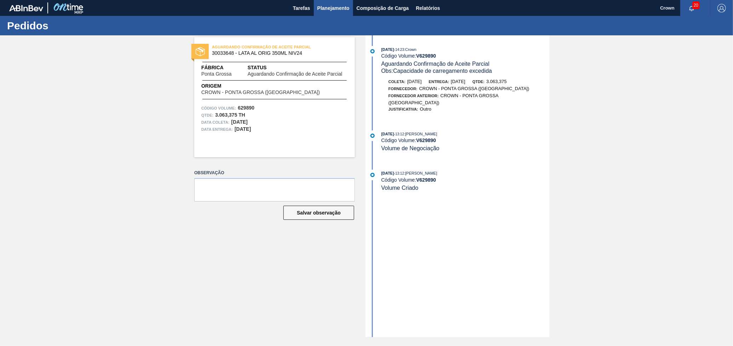
click at [340, 12] on button "Planejamento" at bounding box center [333, 8] width 39 height 16
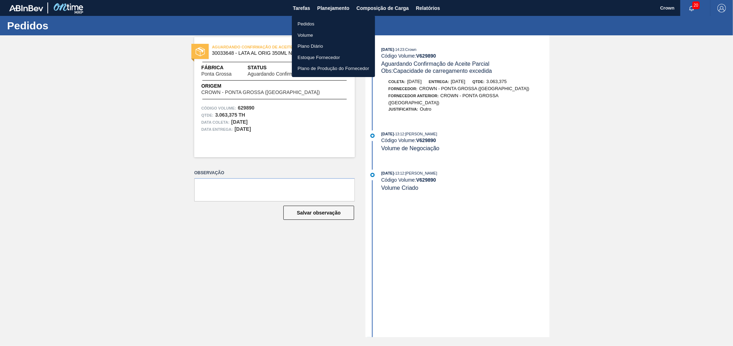
click at [306, 33] on li "Volume" at bounding box center [333, 35] width 83 height 11
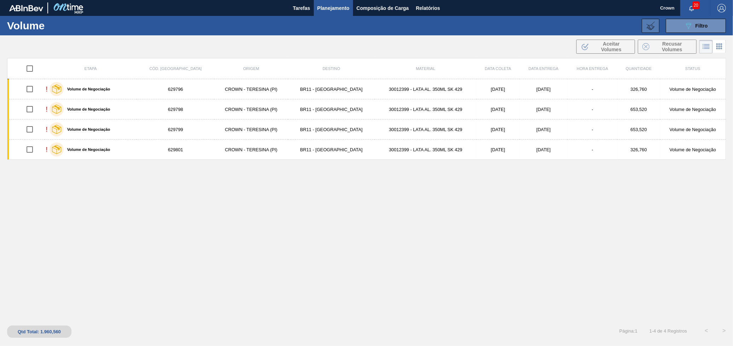
click at [652, 22] on icon at bounding box center [650, 26] width 8 height 8
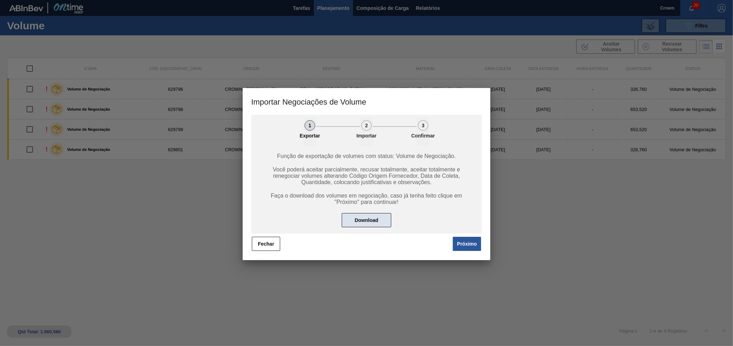
click at [382, 217] on button "Download" at bounding box center [367, 220] width 50 height 14
click at [262, 237] on button "Fechar" at bounding box center [266, 244] width 28 height 14
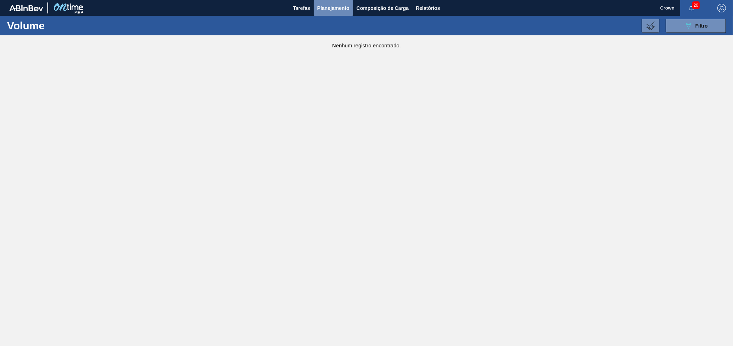
click at [337, 8] on span "Planejamento" at bounding box center [333, 8] width 32 height 8
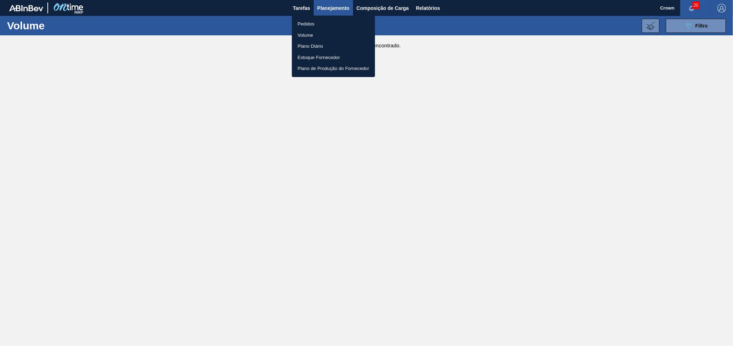
click at [314, 34] on li "Volume" at bounding box center [333, 35] width 83 height 11
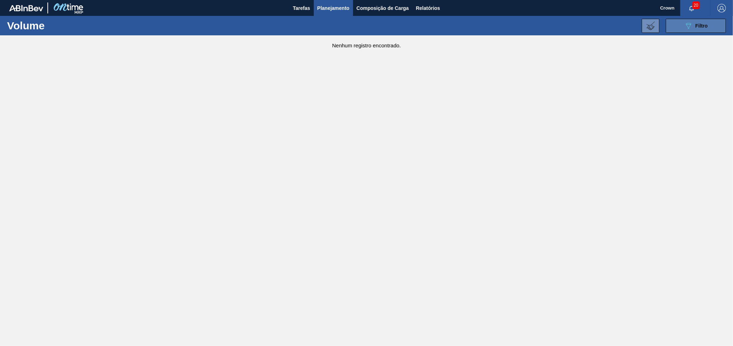
click at [710, 21] on button "089F7B8B-B2A5-4AFE-B5C0-19BA573D28AC Filtro" at bounding box center [696, 26] width 60 height 14
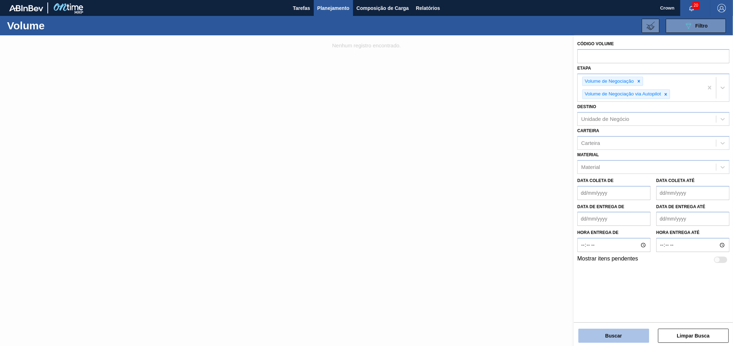
click at [618, 334] on button "Buscar" at bounding box center [613, 336] width 71 height 14
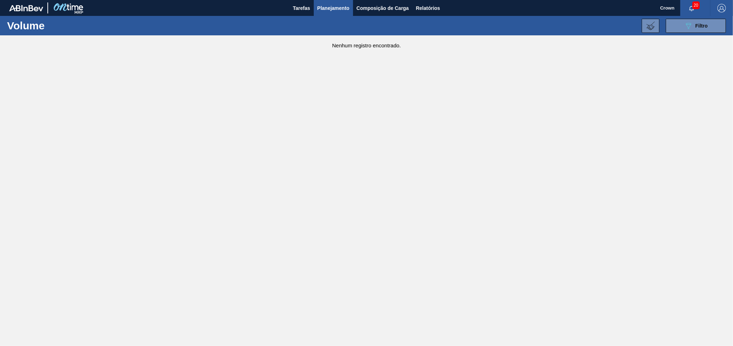
click at [335, 5] on span "Planejamento" at bounding box center [333, 8] width 32 height 8
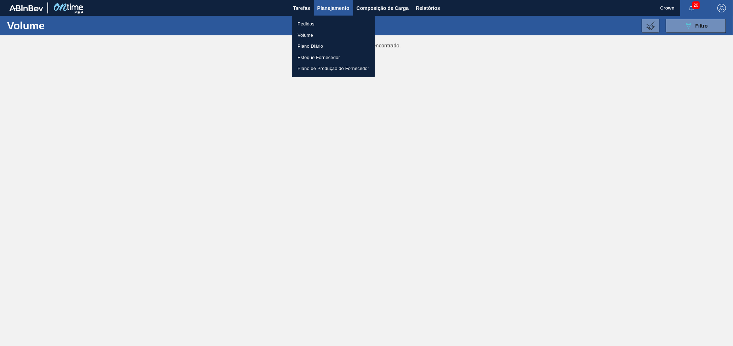
click at [318, 24] on li "Pedidos" at bounding box center [333, 23] width 83 height 11
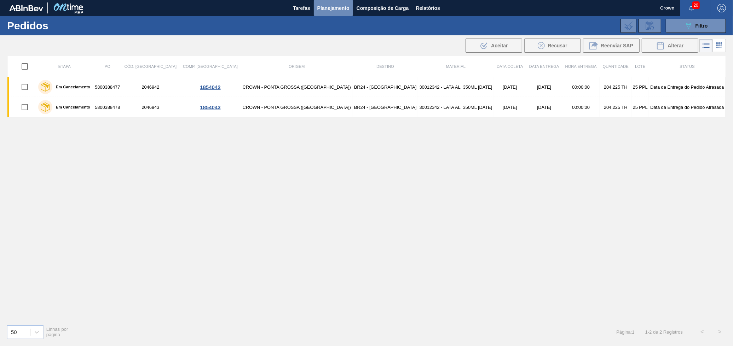
click at [334, 10] on span "Planejamento" at bounding box center [333, 8] width 32 height 8
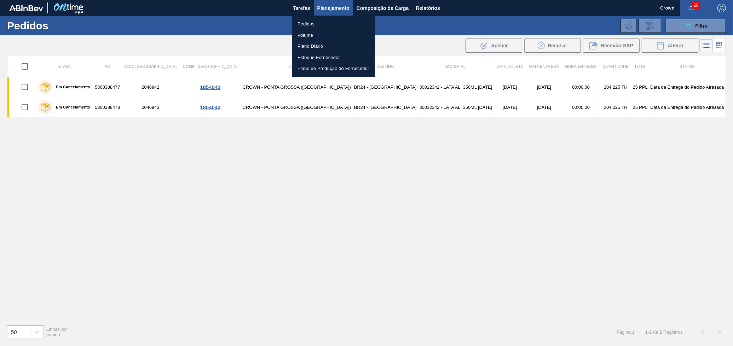
click at [301, 36] on li "Volume" at bounding box center [333, 35] width 83 height 11
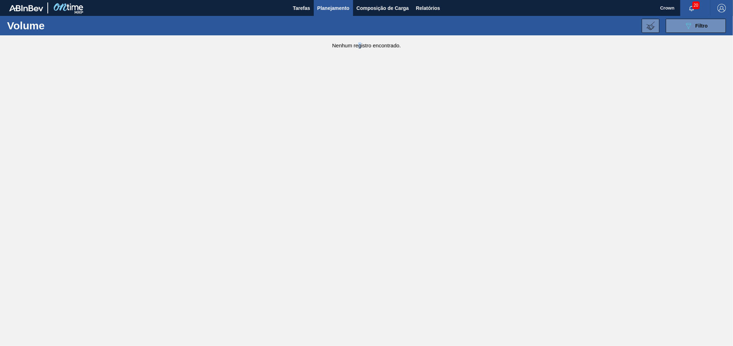
click at [360, 146] on main "Tarefas Planejamento Composição de Carga Relatórios Crown 20 Marcar todas como …" at bounding box center [366, 173] width 733 height 346
click at [355, 150] on main "Tarefas Planejamento Composição de Carga Relatórios Crown 20 Marcar todas como …" at bounding box center [366, 173] width 733 height 346
click at [677, 30] on button "089F7B8B-B2A5-4AFE-B5C0-19BA573D28AC Filtro" at bounding box center [696, 26] width 60 height 14
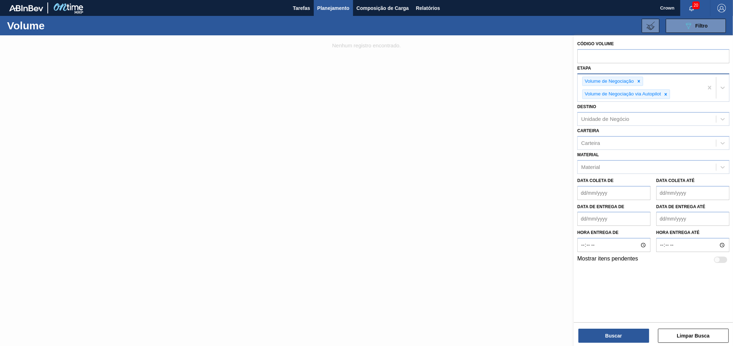
click at [682, 83] on div "Volume de Negociação Volume de Negociação via Autopilot" at bounding box center [641, 88] width 126 height 28
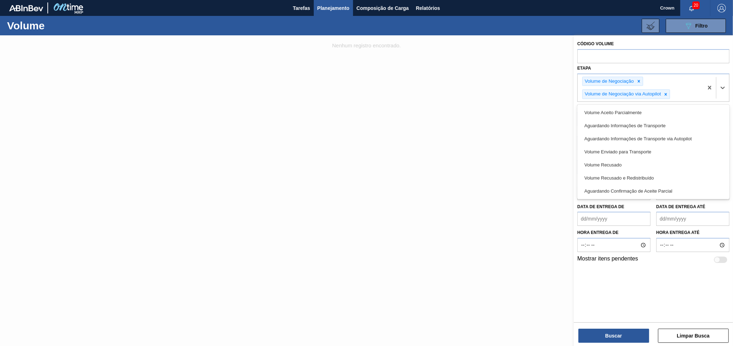
click at [667, 273] on div "Código Volume Etapa option Aguardando Confirmação de Aceite Parcial focused, 9 …" at bounding box center [653, 178] width 159 height 286
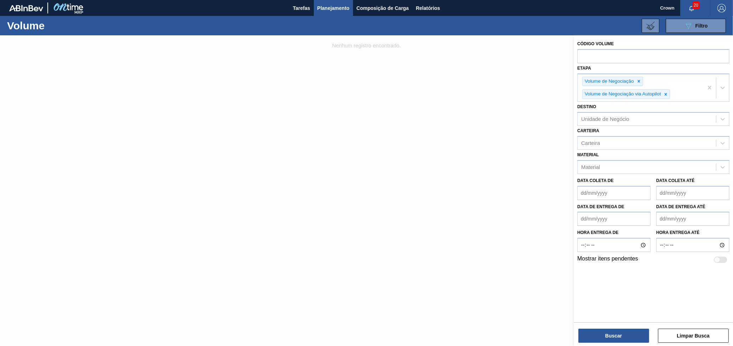
click at [490, 256] on div at bounding box center [366, 208] width 733 height 346
